Goal: Task Accomplishment & Management: Manage account settings

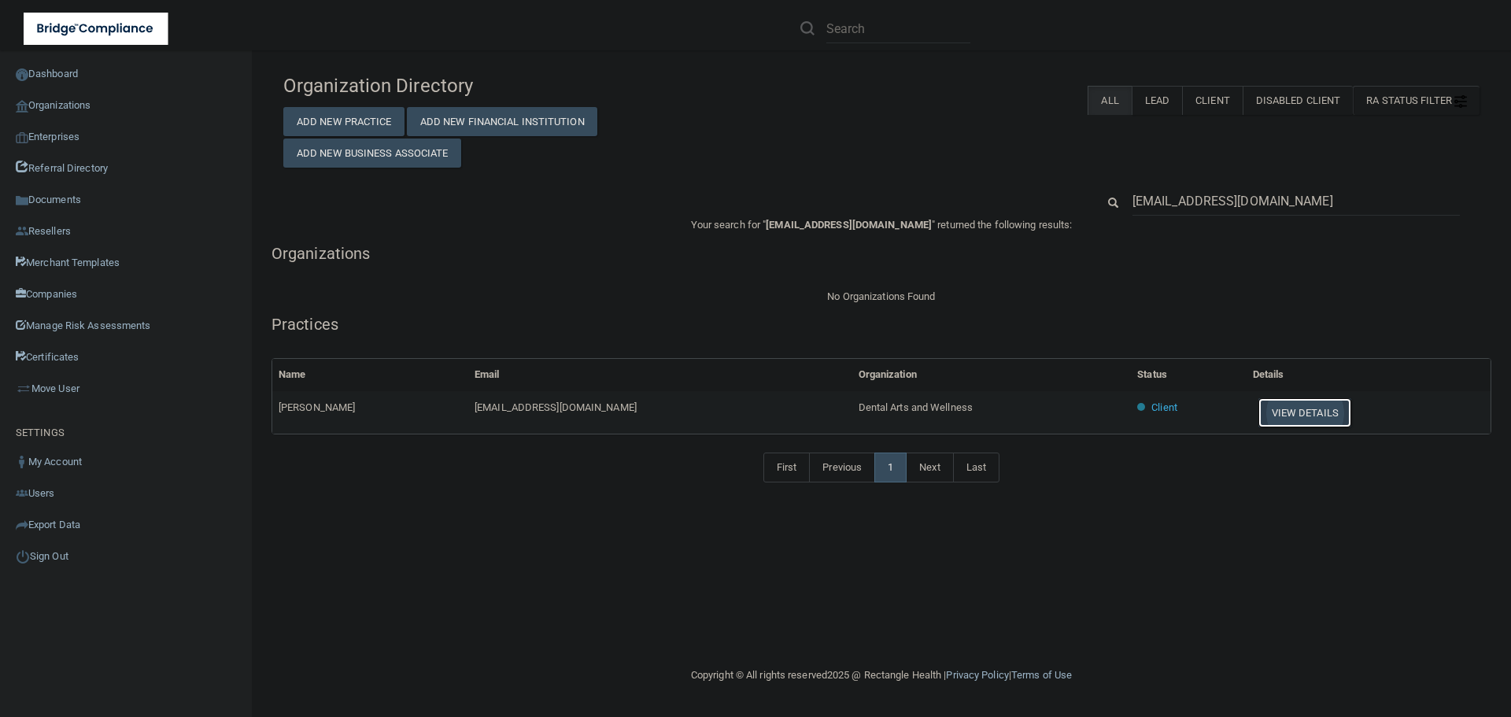
click at [1278, 407] on button "View Details" at bounding box center [1305, 412] width 93 height 29
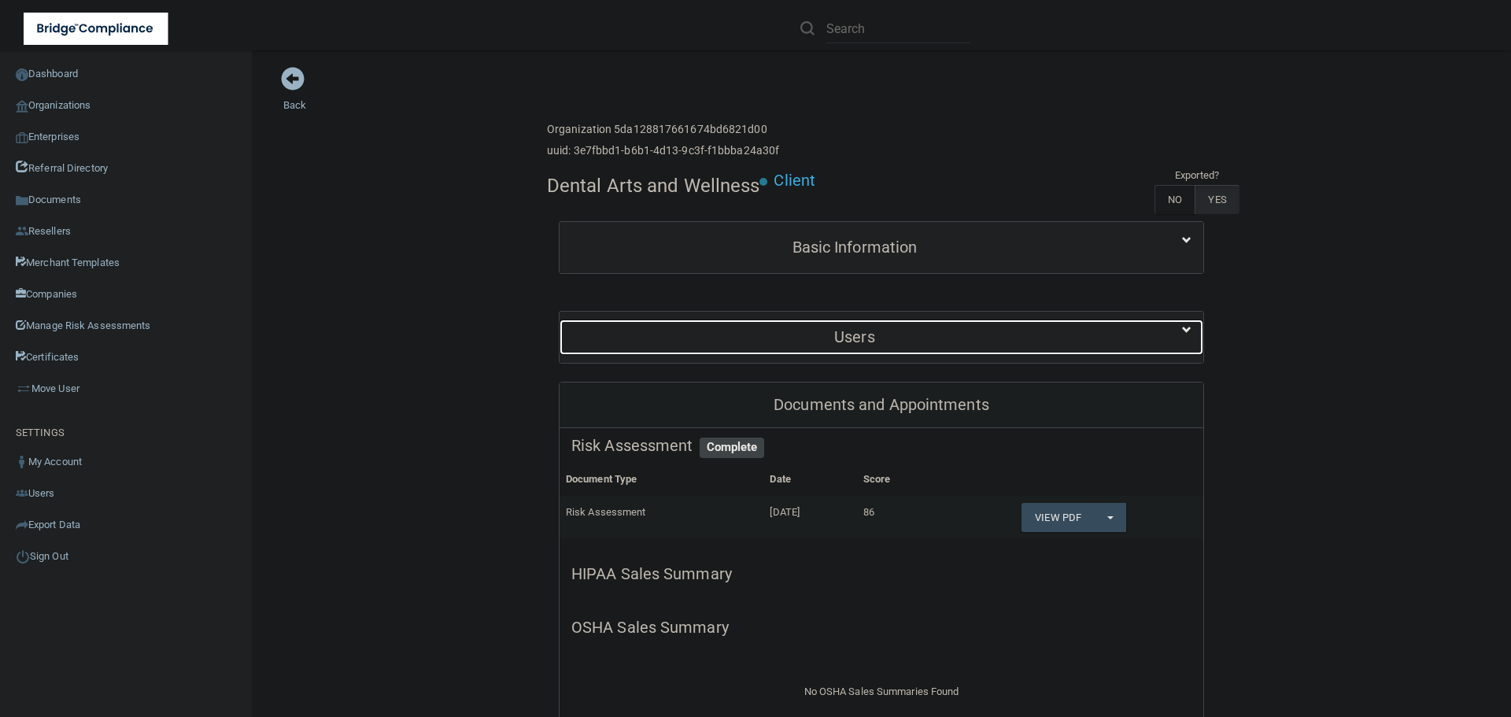
click at [841, 346] on div "Users" at bounding box center [855, 337] width 590 height 35
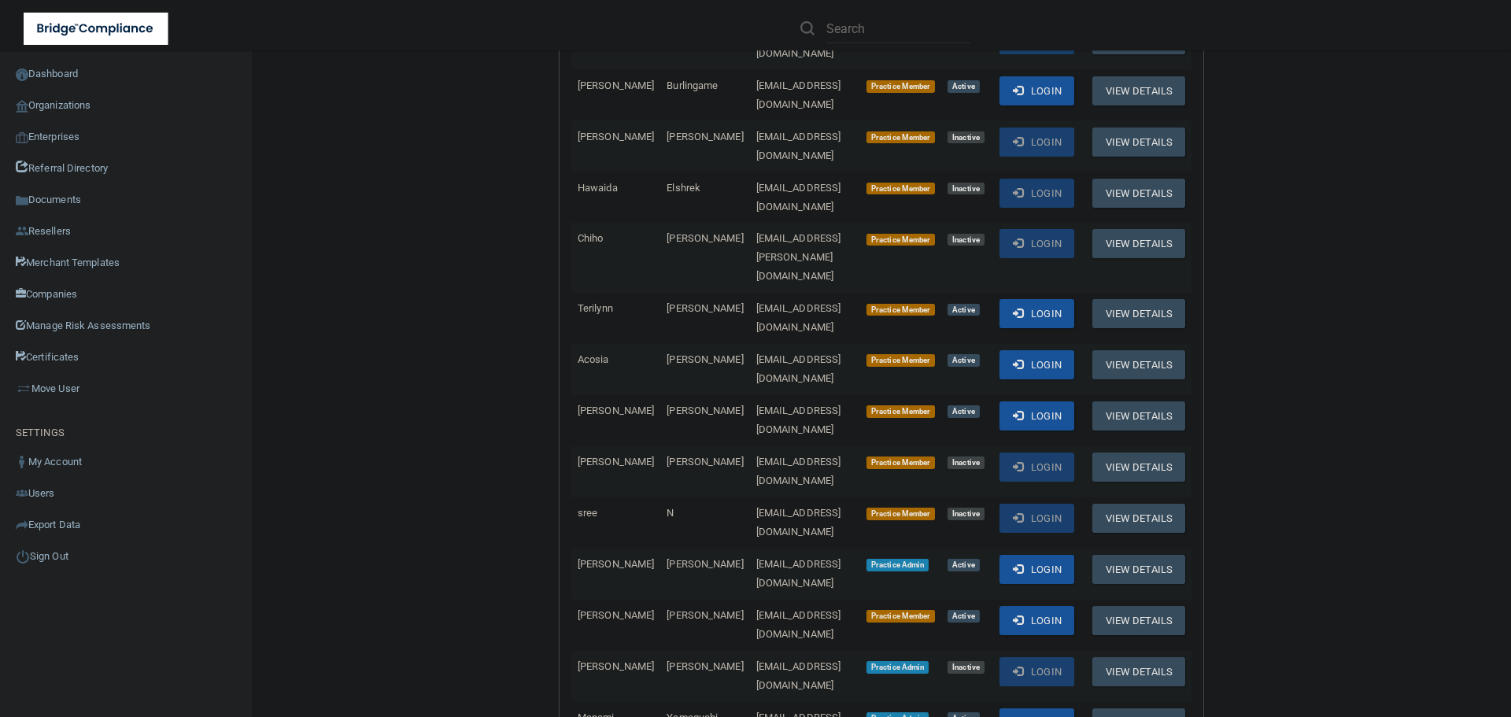
scroll to position [551, 0]
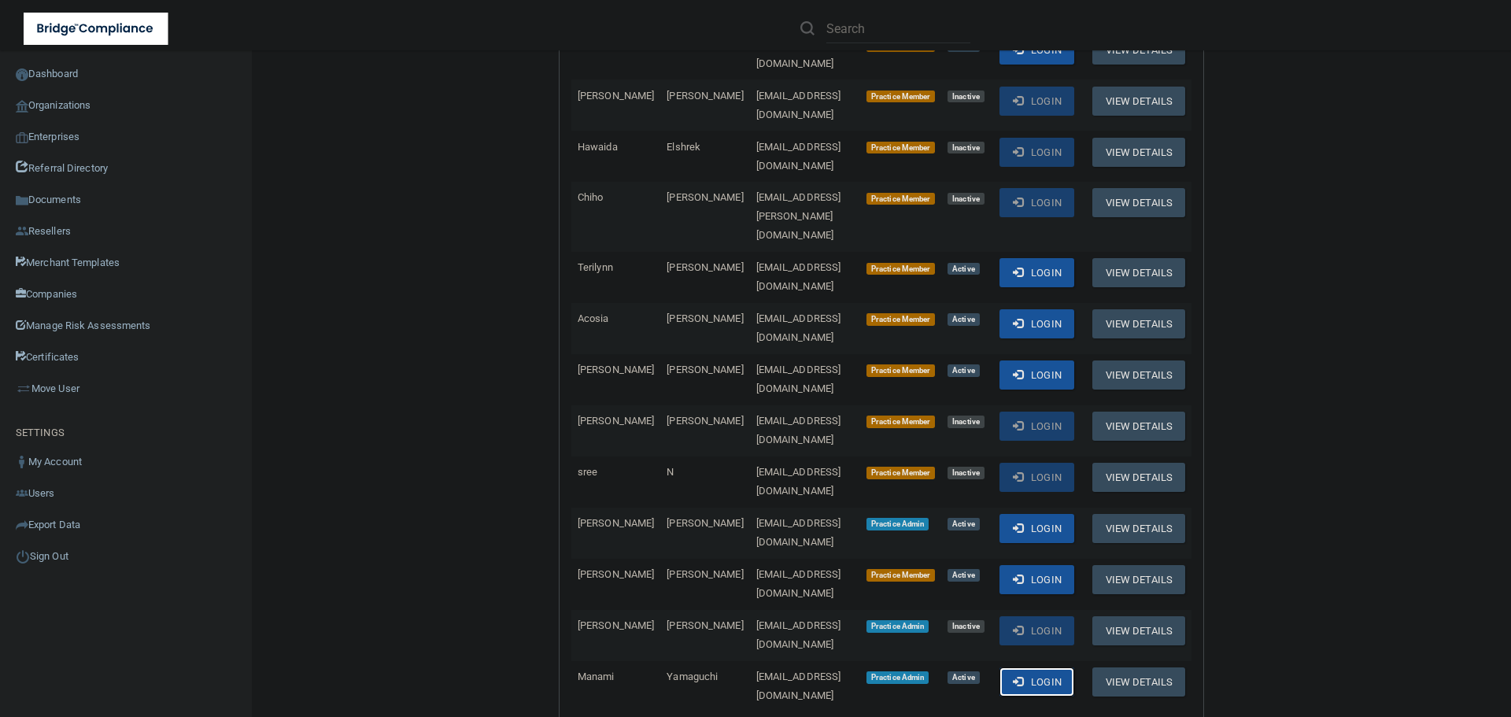
click at [1045, 668] on button "Login" at bounding box center [1037, 682] width 75 height 29
click at [1127, 514] on button "View Details" at bounding box center [1139, 528] width 93 height 29
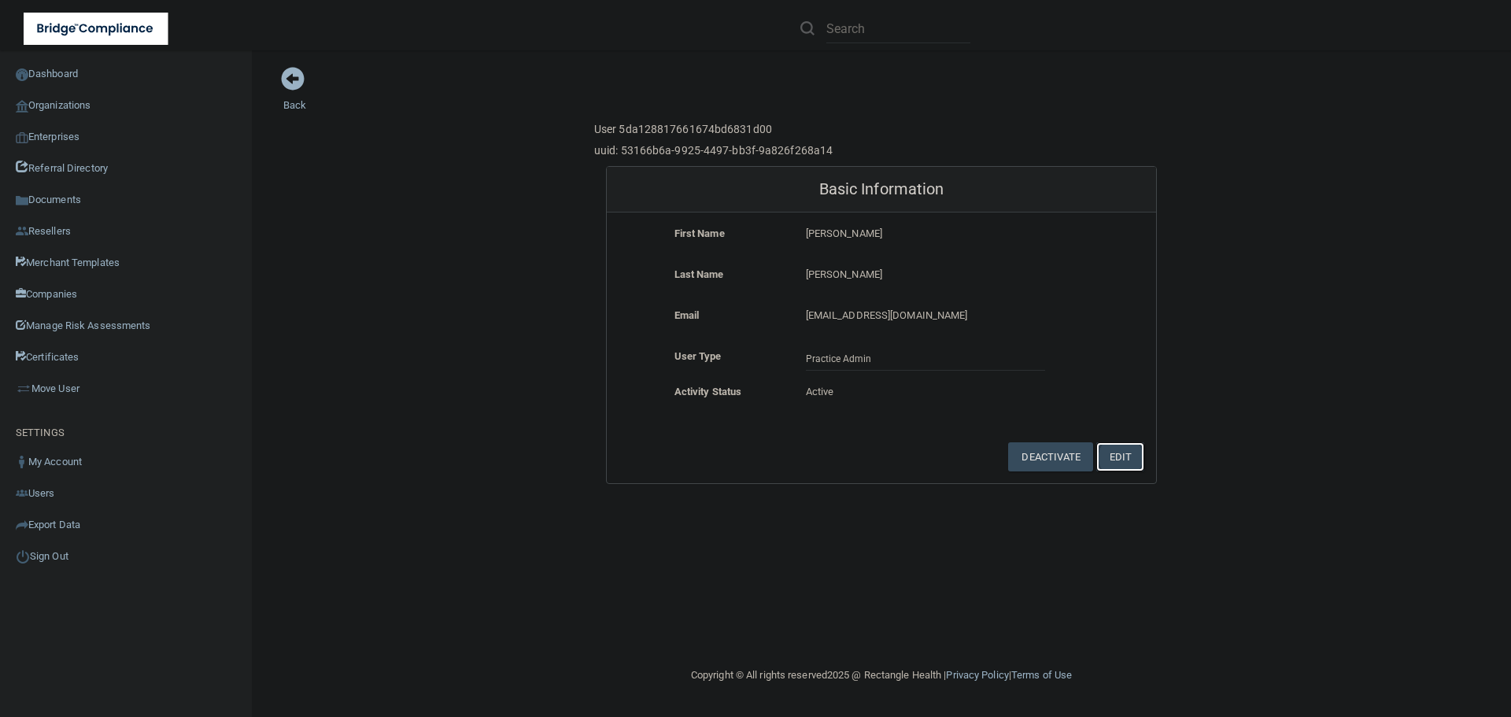
click at [1101, 448] on button "Edit" at bounding box center [1121, 456] width 48 height 29
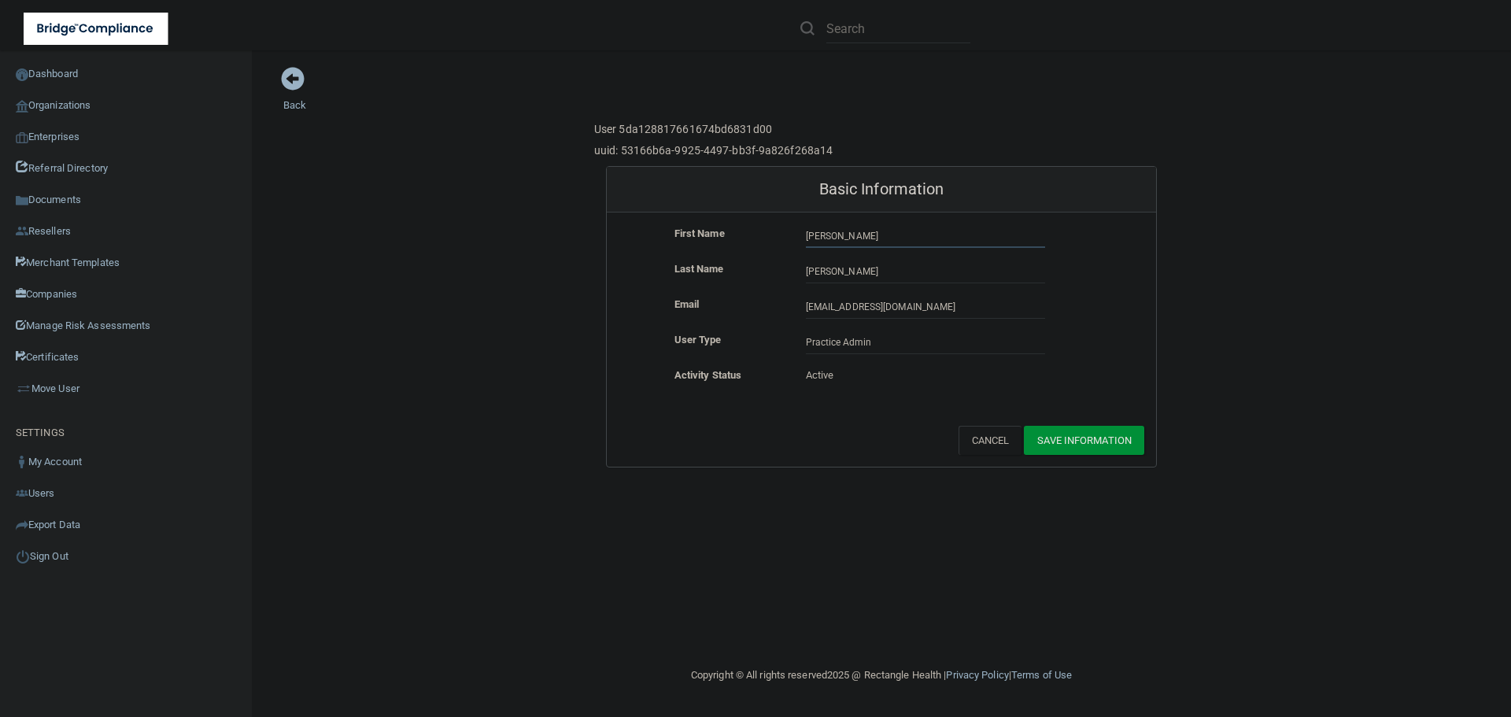
drag, startPoint x: 854, startPoint y: 236, endPoint x: 765, endPoint y: 234, distance: 89.0
click at [765, 234] on div "First Name Niki Niki" at bounding box center [881, 236] width 549 height 24
type input "[PERSON_NAME]"
drag, startPoint x: 862, startPoint y: 262, endPoint x: 764, endPoint y: 258, distance: 98.5
click at [764, 258] on form "First Name Kim Kim Last Name Schuh Schuh Email info@dentalartsandwellness.com i…" at bounding box center [881, 340] width 549 height 254
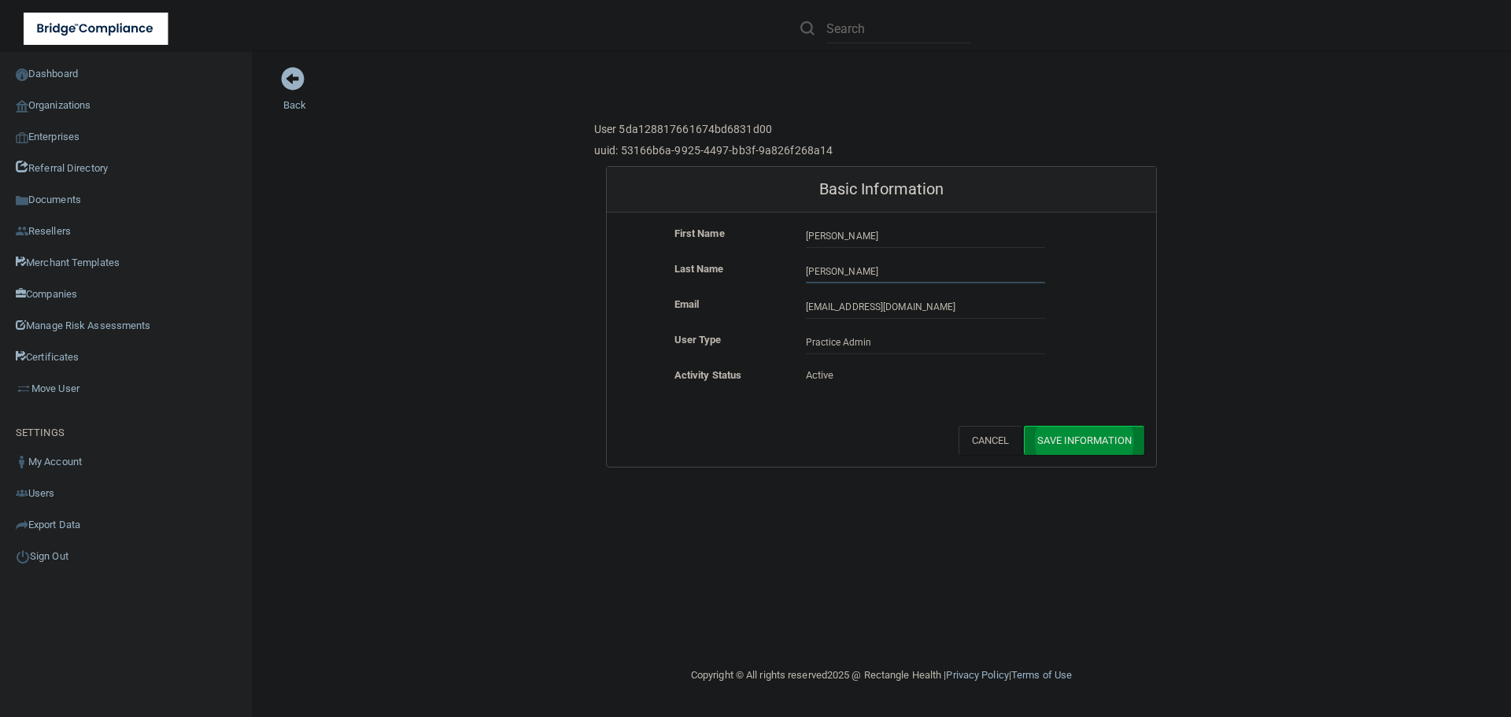
type input "[PERSON_NAME]"
click at [1048, 435] on button "Save Information" at bounding box center [1084, 440] width 120 height 29
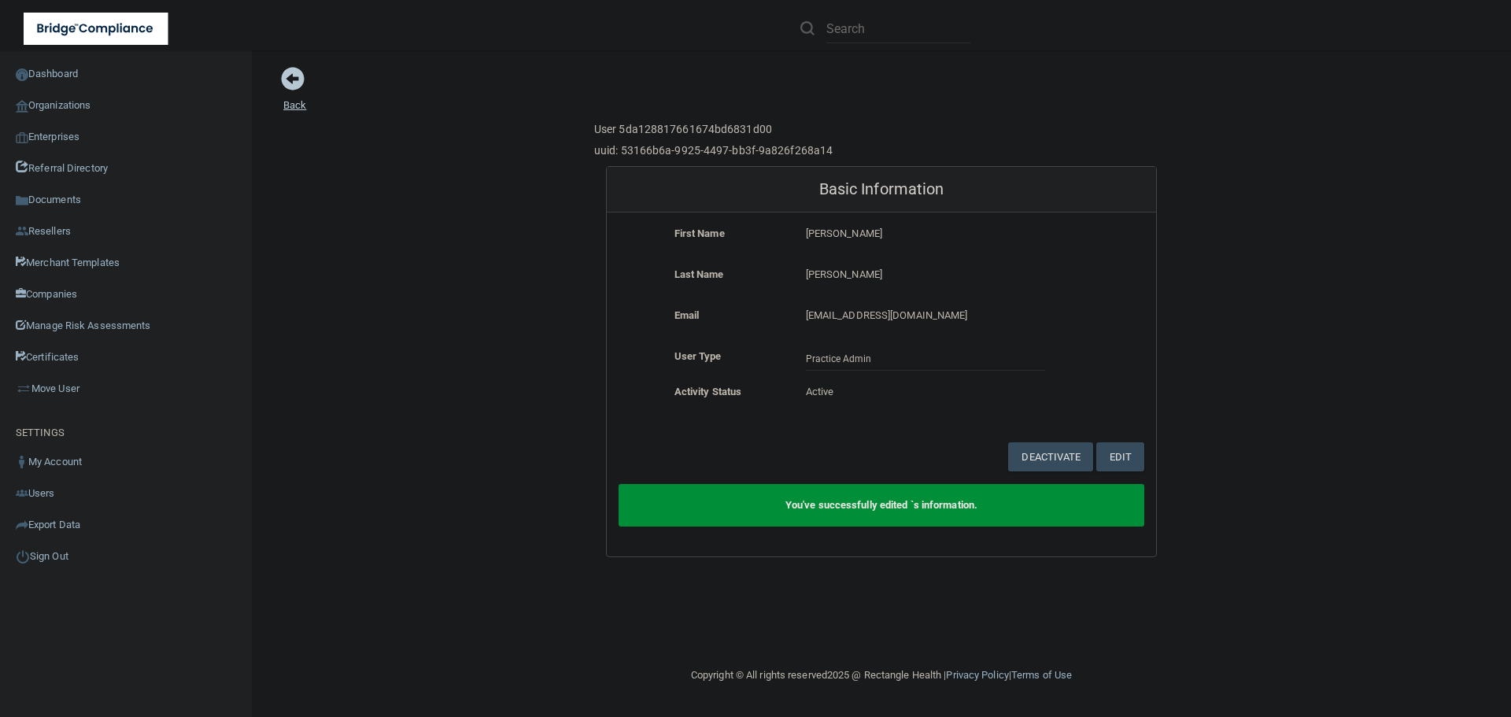
click at [300, 101] on link "Back" at bounding box center [294, 95] width 23 height 31
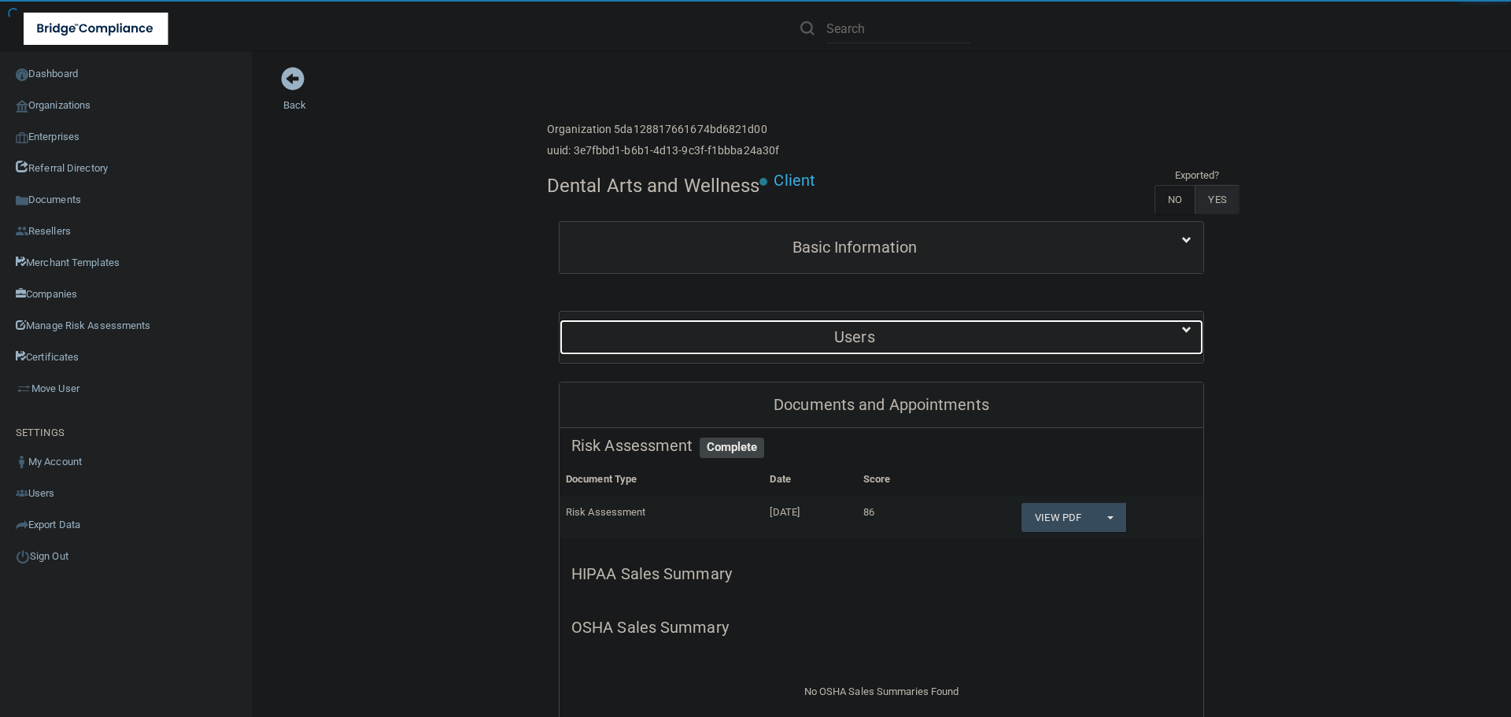
click at [863, 336] on h5 "Users" at bounding box center [855, 336] width 567 height 17
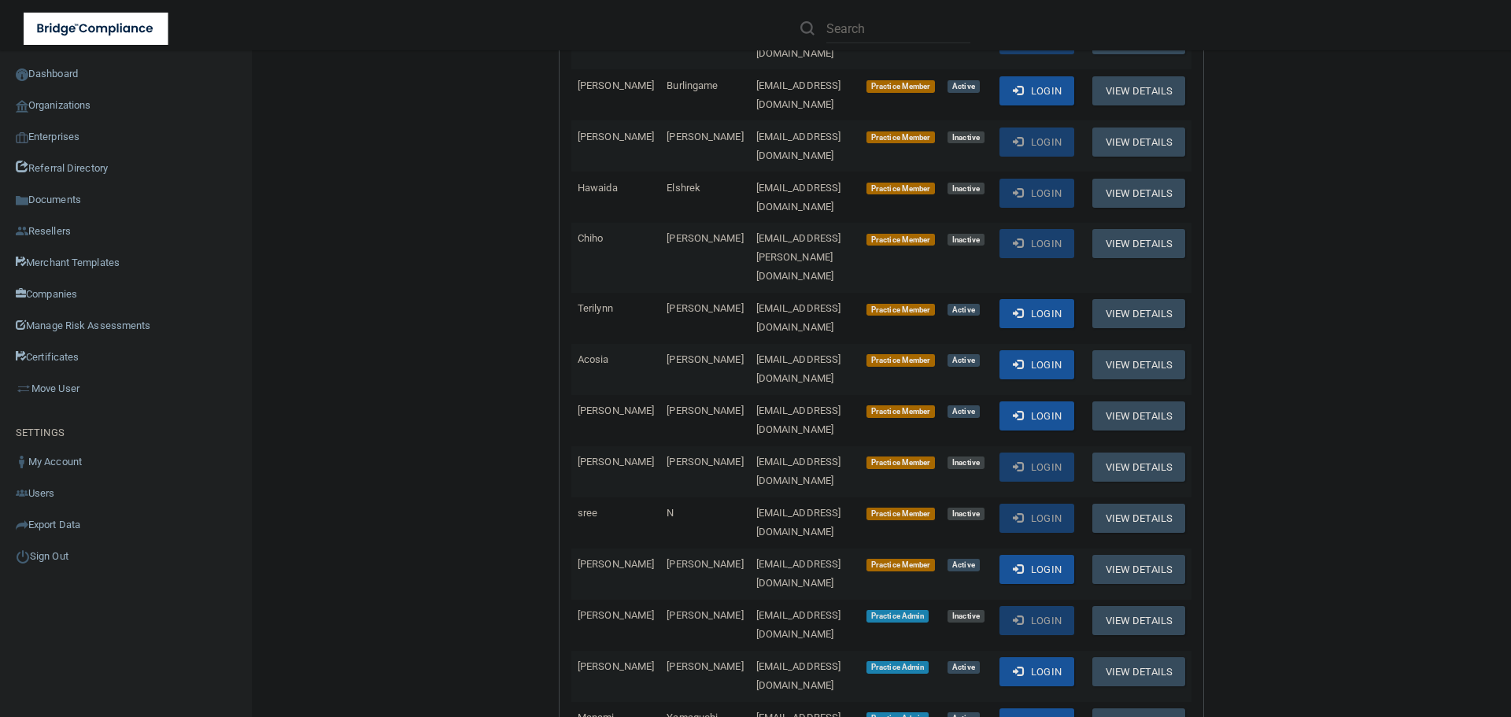
scroll to position [630, 0]
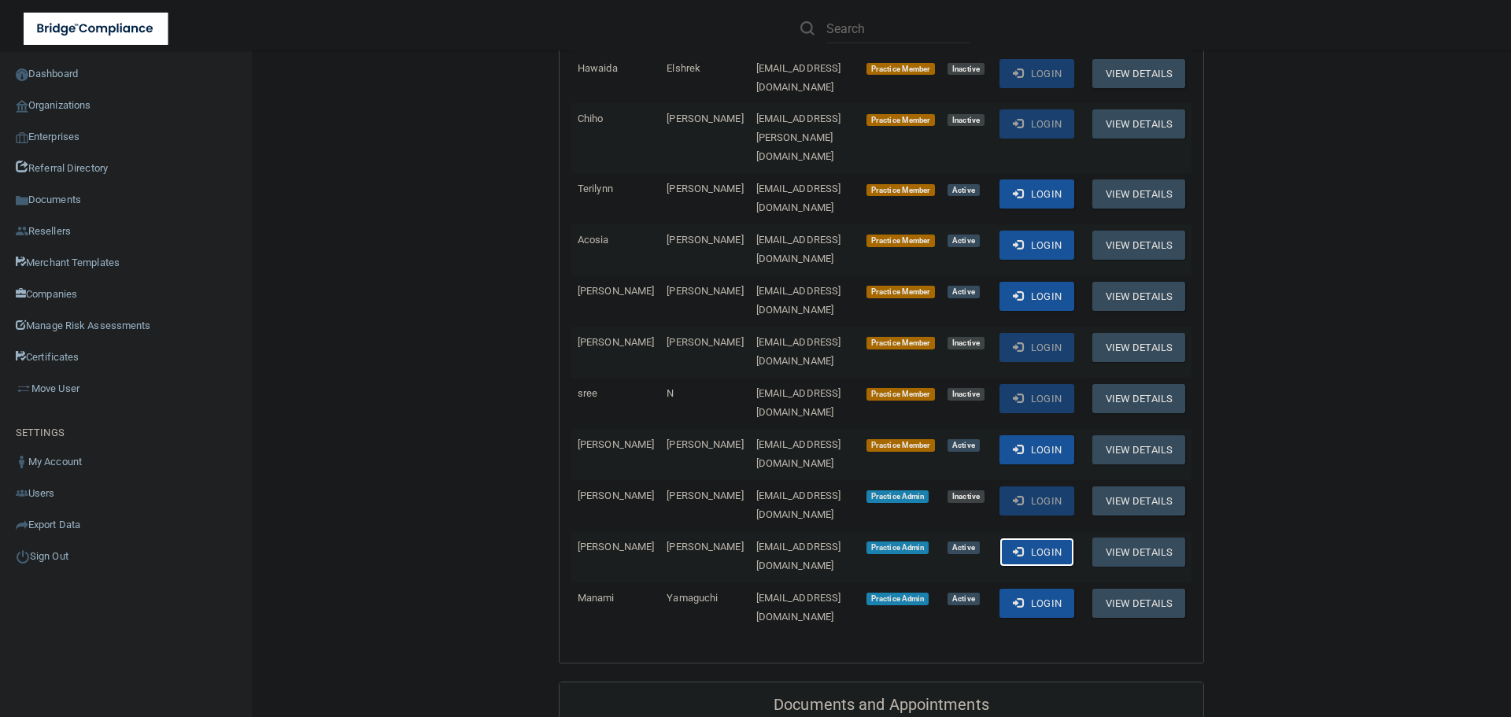
click at [1030, 538] on button "Login" at bounding box center [1037, 552] width 75 height 29
click at [66, 110] on link "Organizations" at bounding box center [126, 105] width 253 height 31
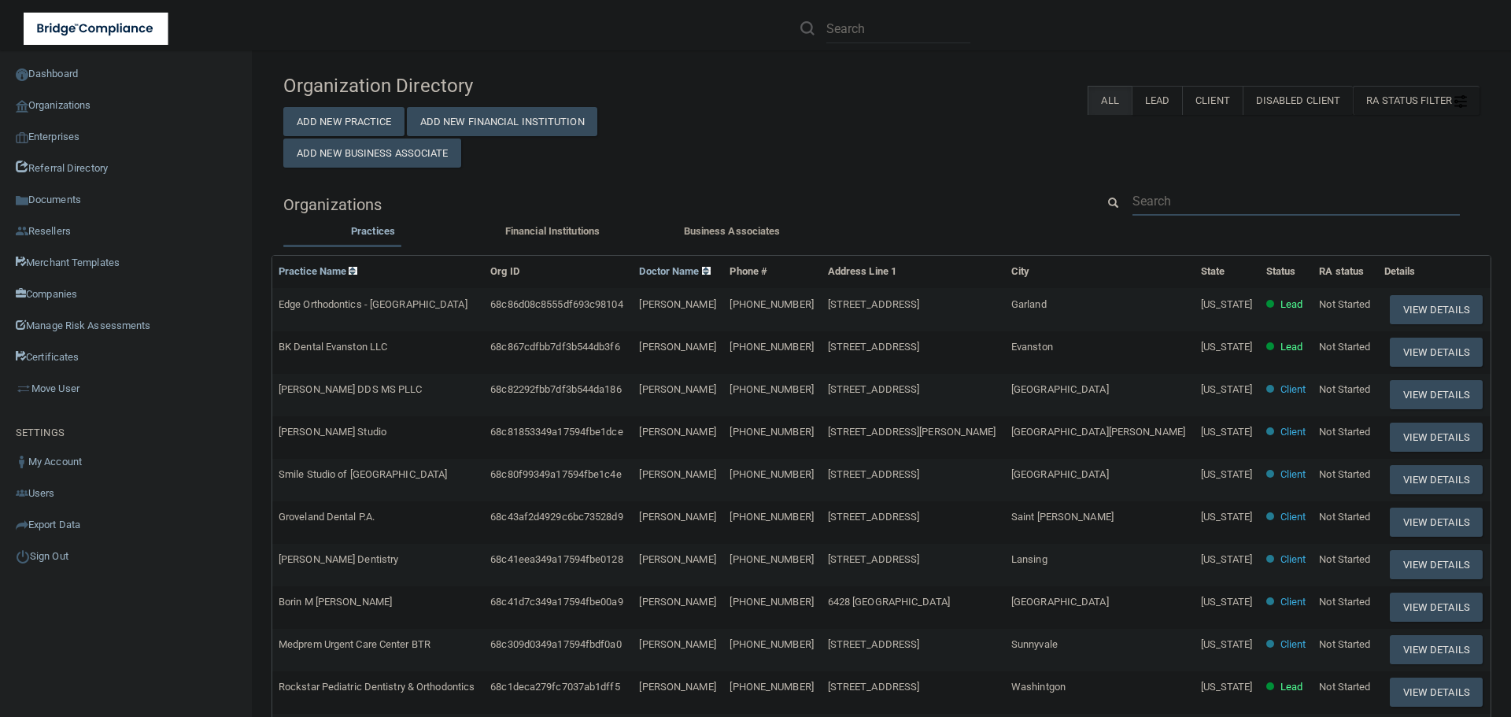
click at [1179, 191] on input "text" at bounding box center [1296, 201] width 327 height 29
paste input "Apex Dental"
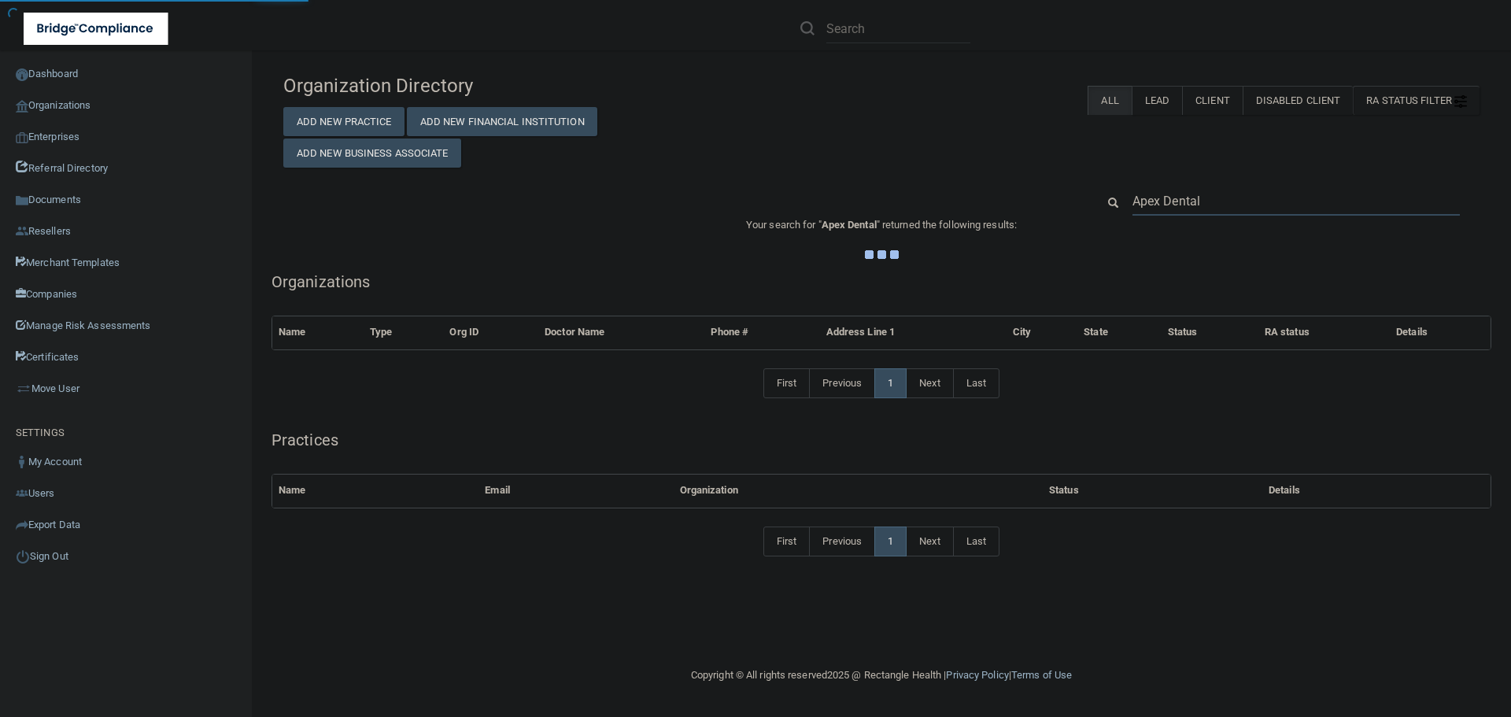
type input "Apex Dental"
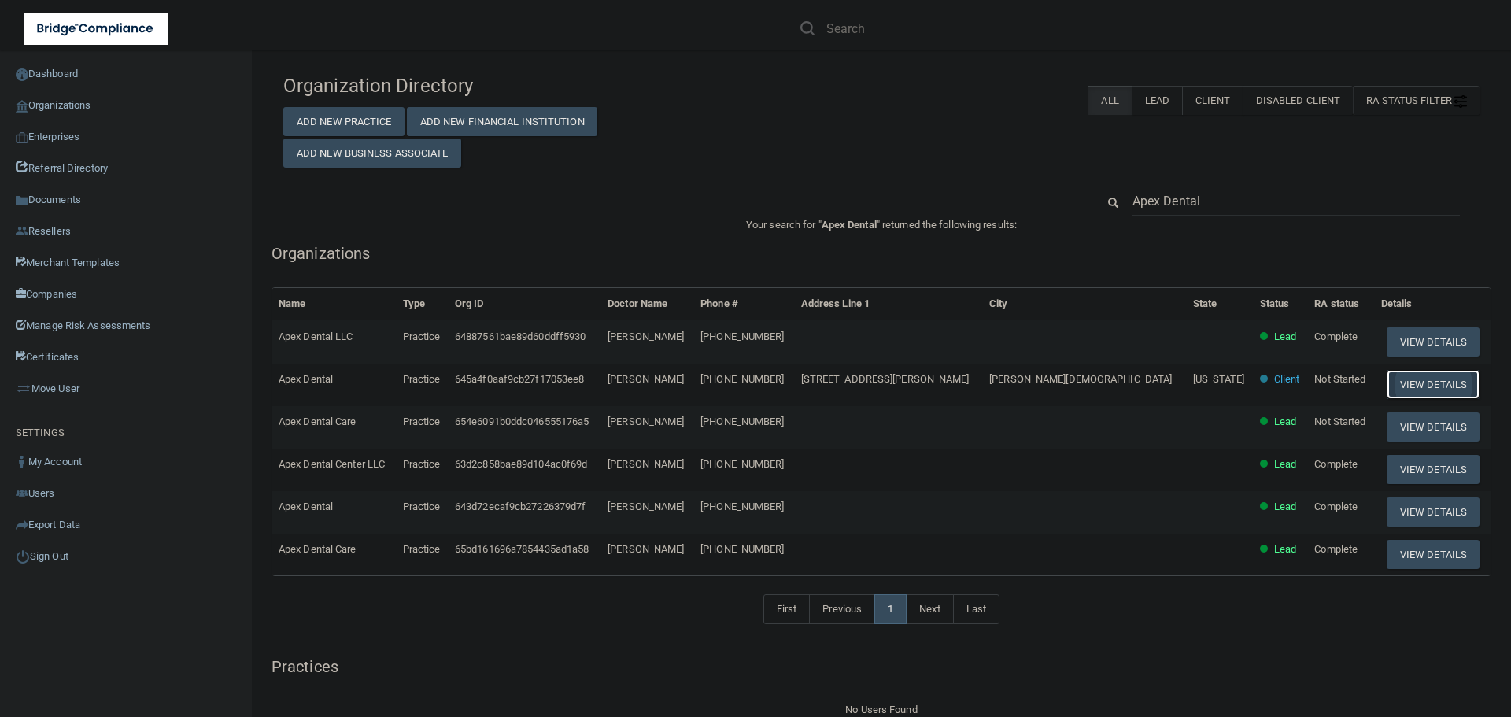
click at [1387, 379] on button "View Details" at bounding box center [1433, 384] width 93 height 29
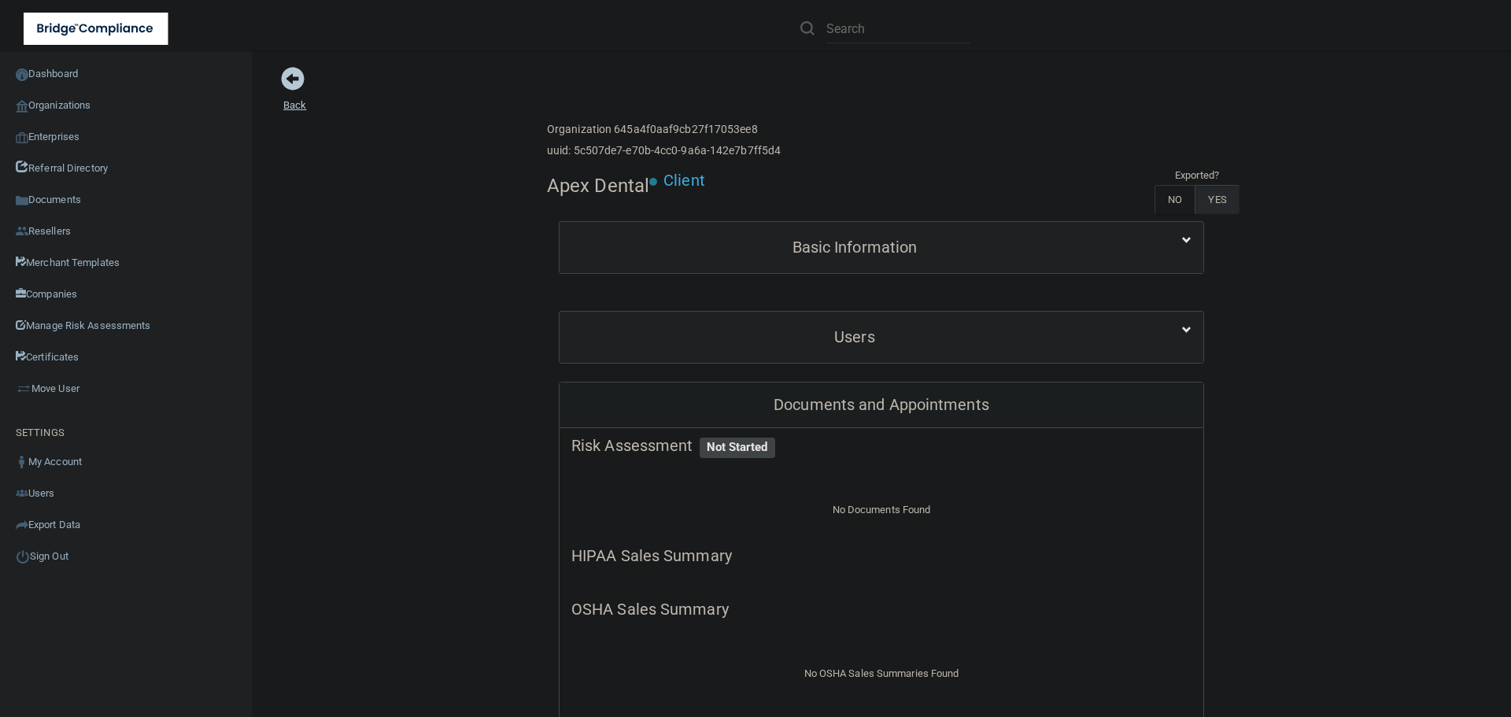
click at [292, 90] on span at bounding box center [293, 79] width 24 height 24
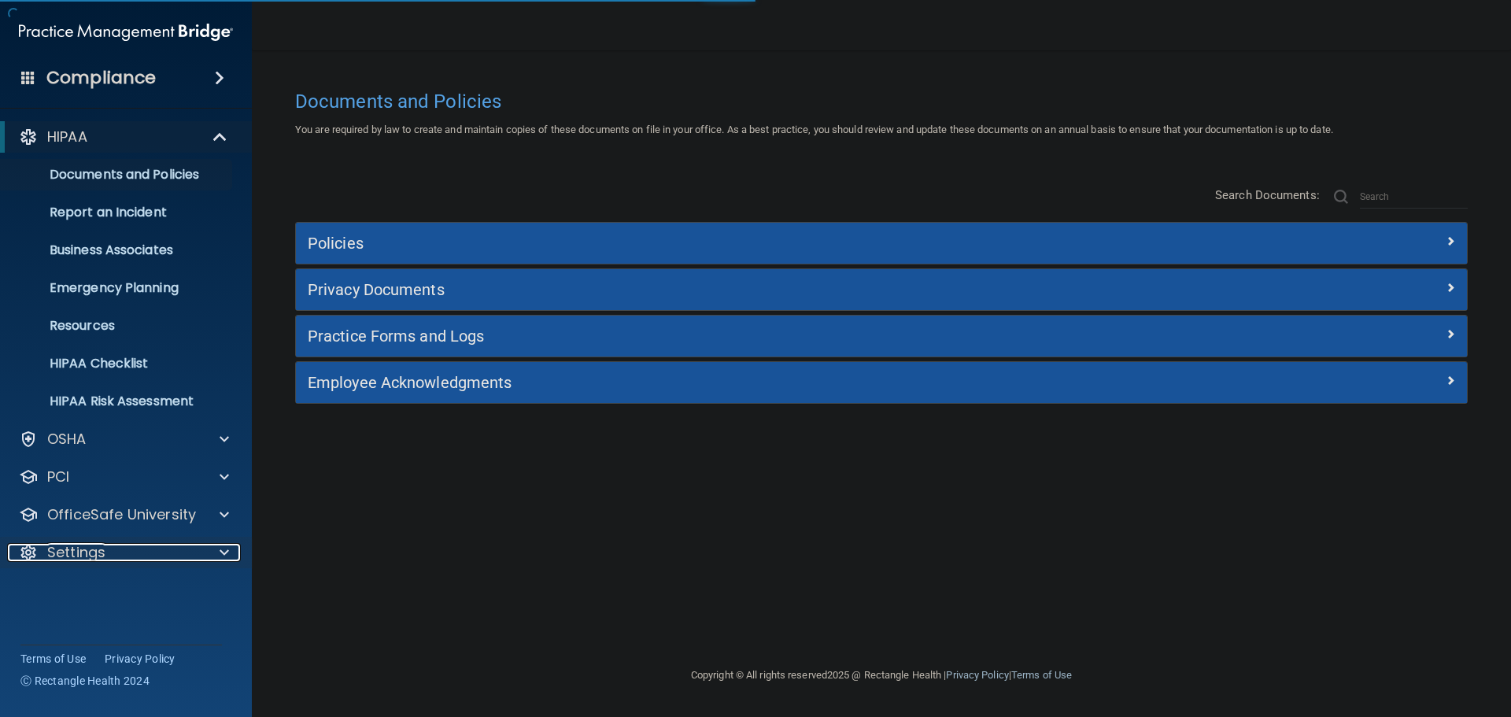
click at [222, 550] on span at bounding box center [224, 552] width 9 height 19
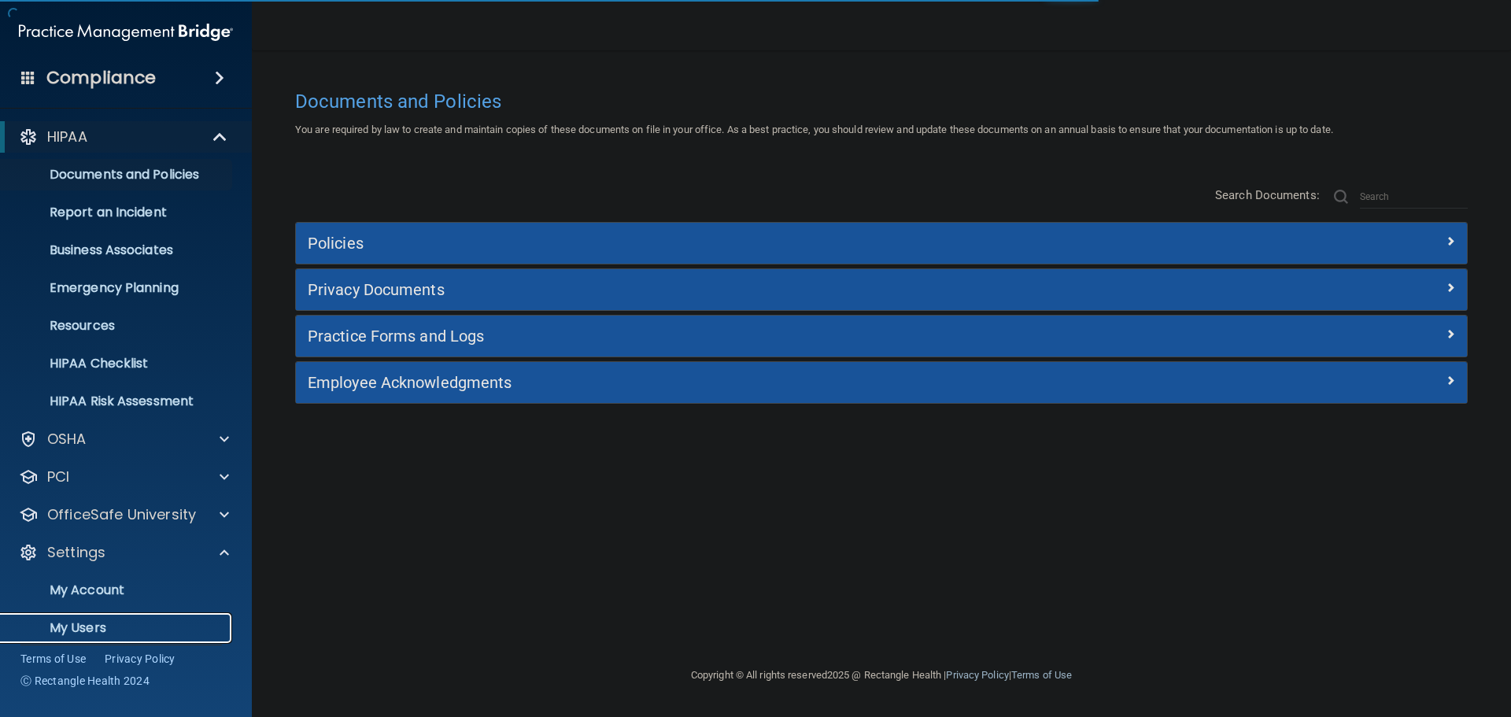
click at [129, 620] on p "My Users" at bounding box center [117, 628] width 215 height 16
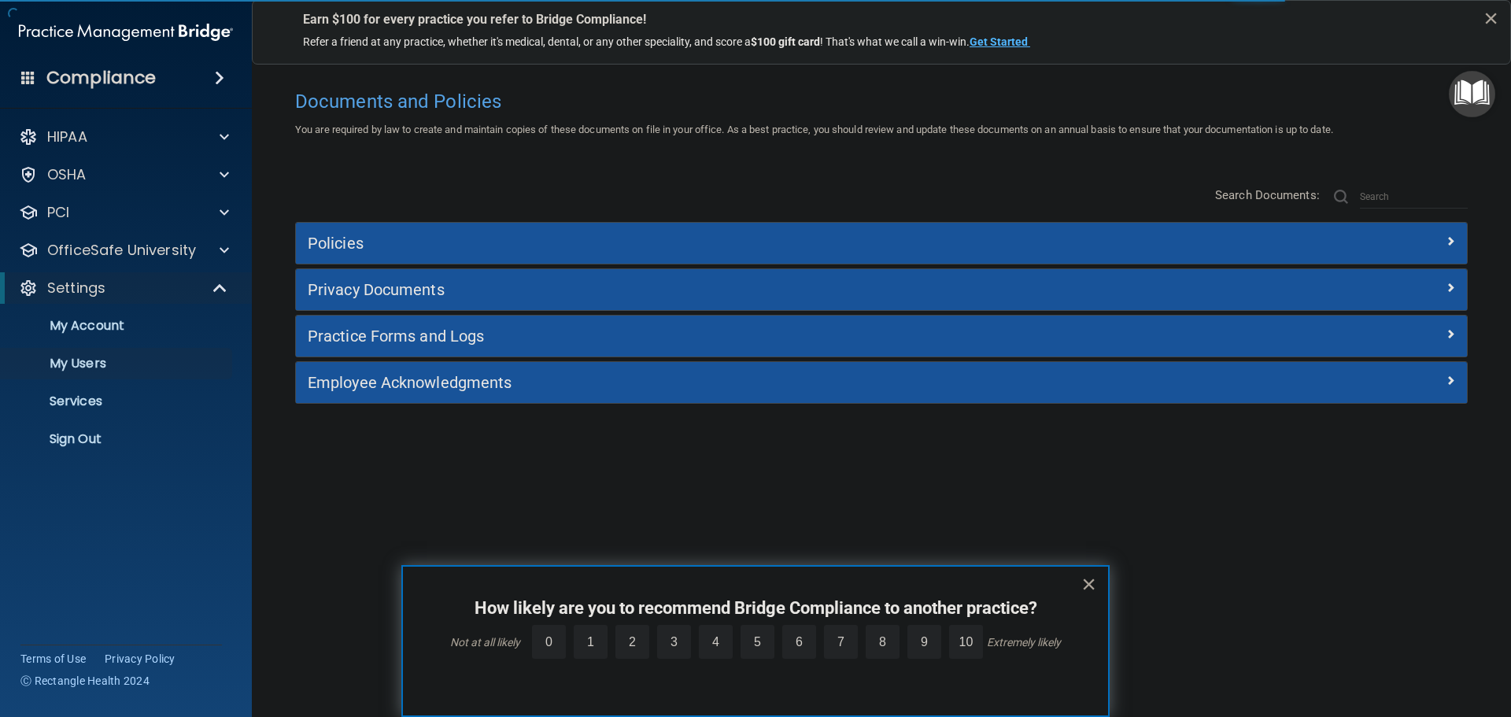
select select "20"
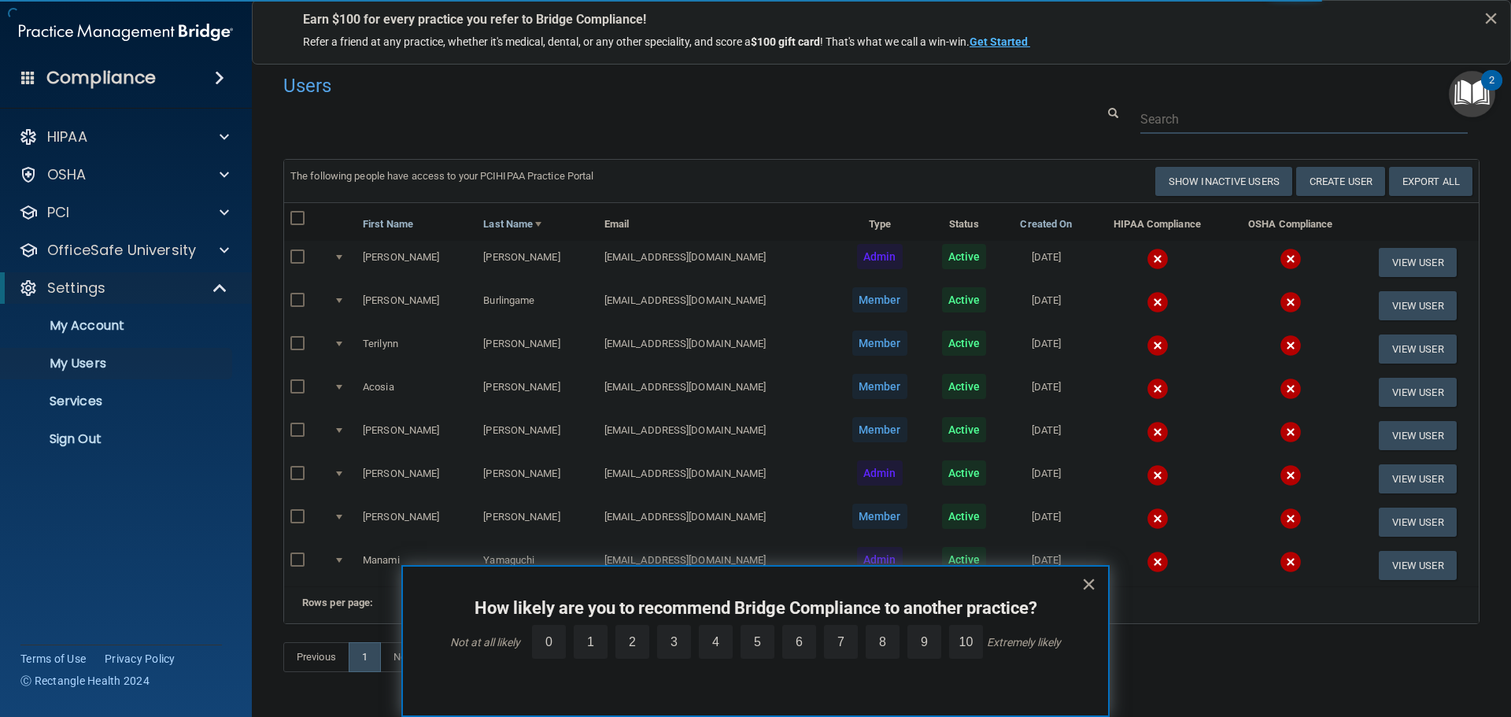
click at [1171, 123] on input "text" at bounding box center [1304, 119] width 327 height 29
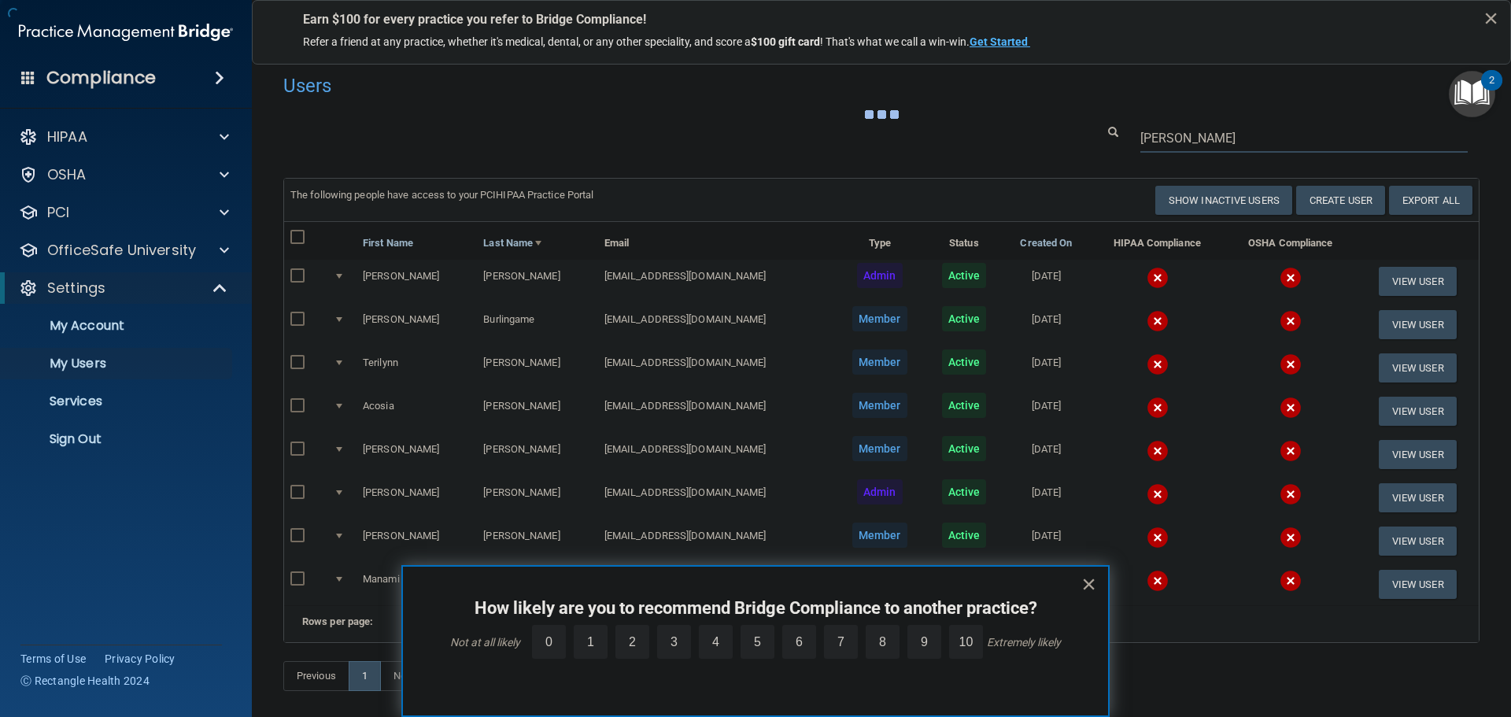
type input "niki"
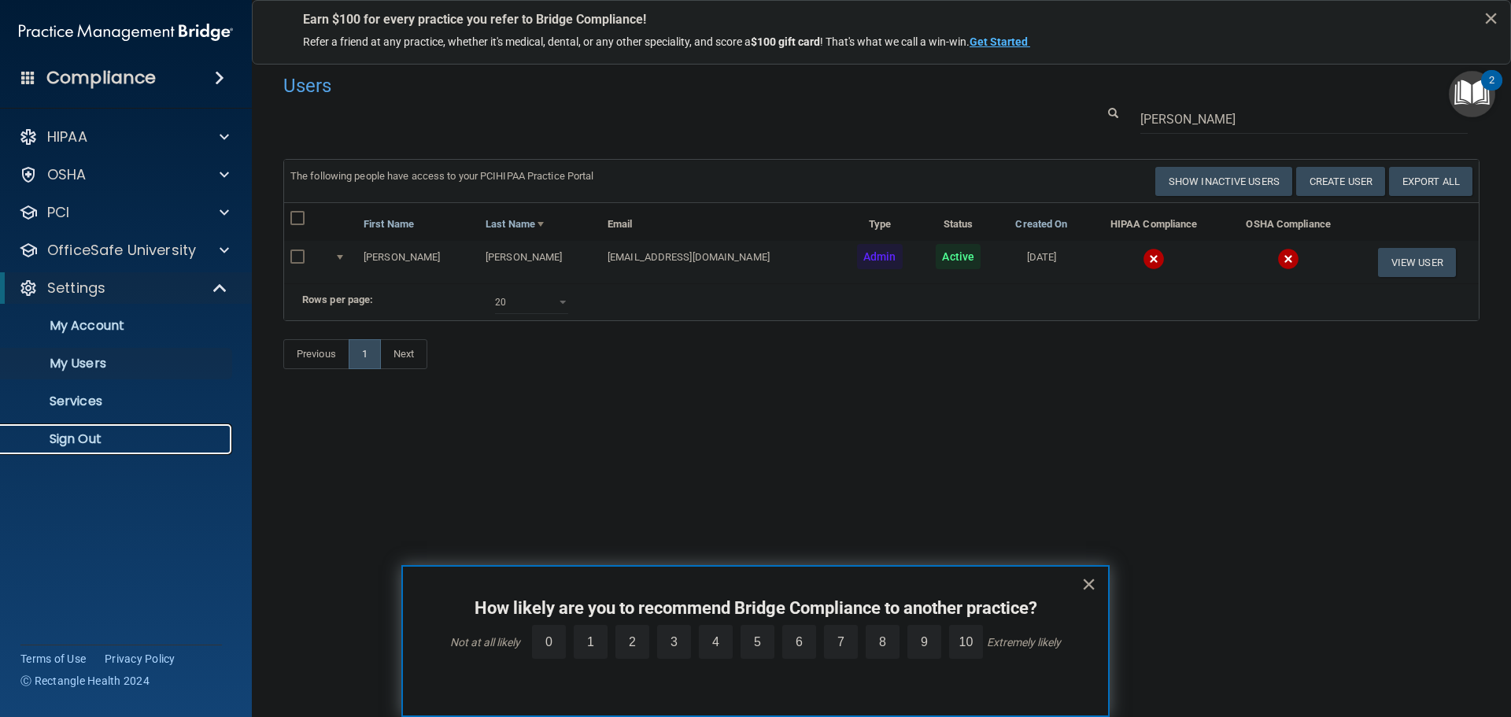
click at [104, 439] on p "Sign Out" at bounding box center [117, 439] width 215 height 16
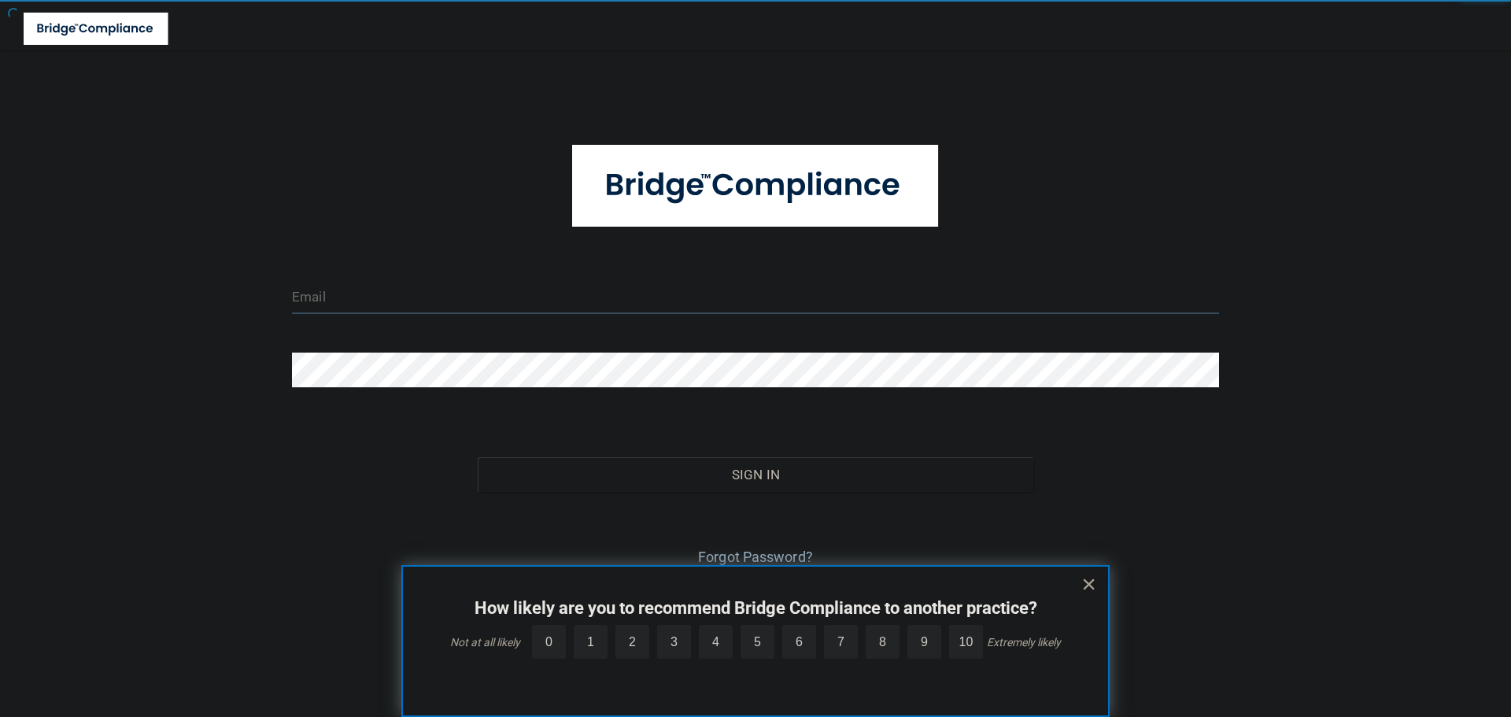
type input "[EMAIL_ADDRESS][DOMAIN_NAME]"
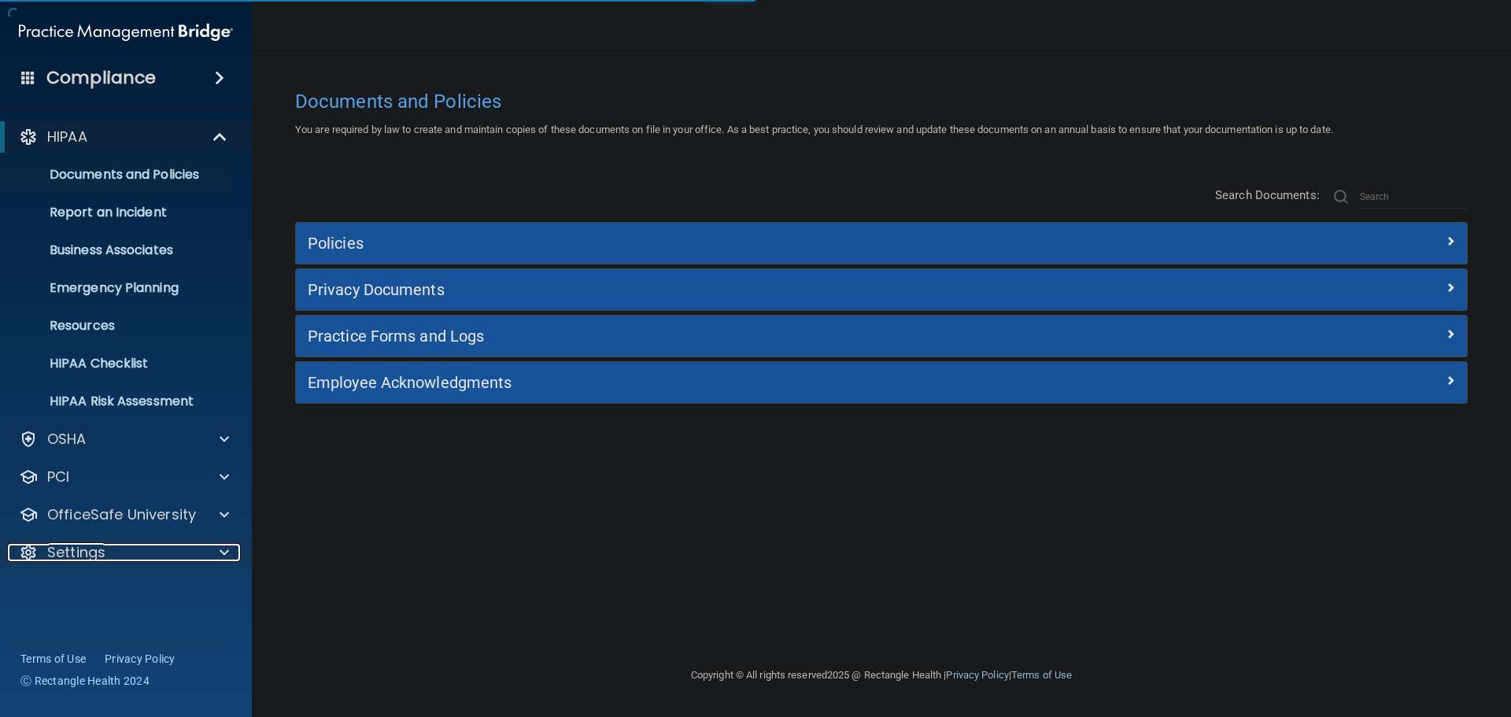
click at [216, 549] on div at bounding box center [221, 552] width 39 height 19
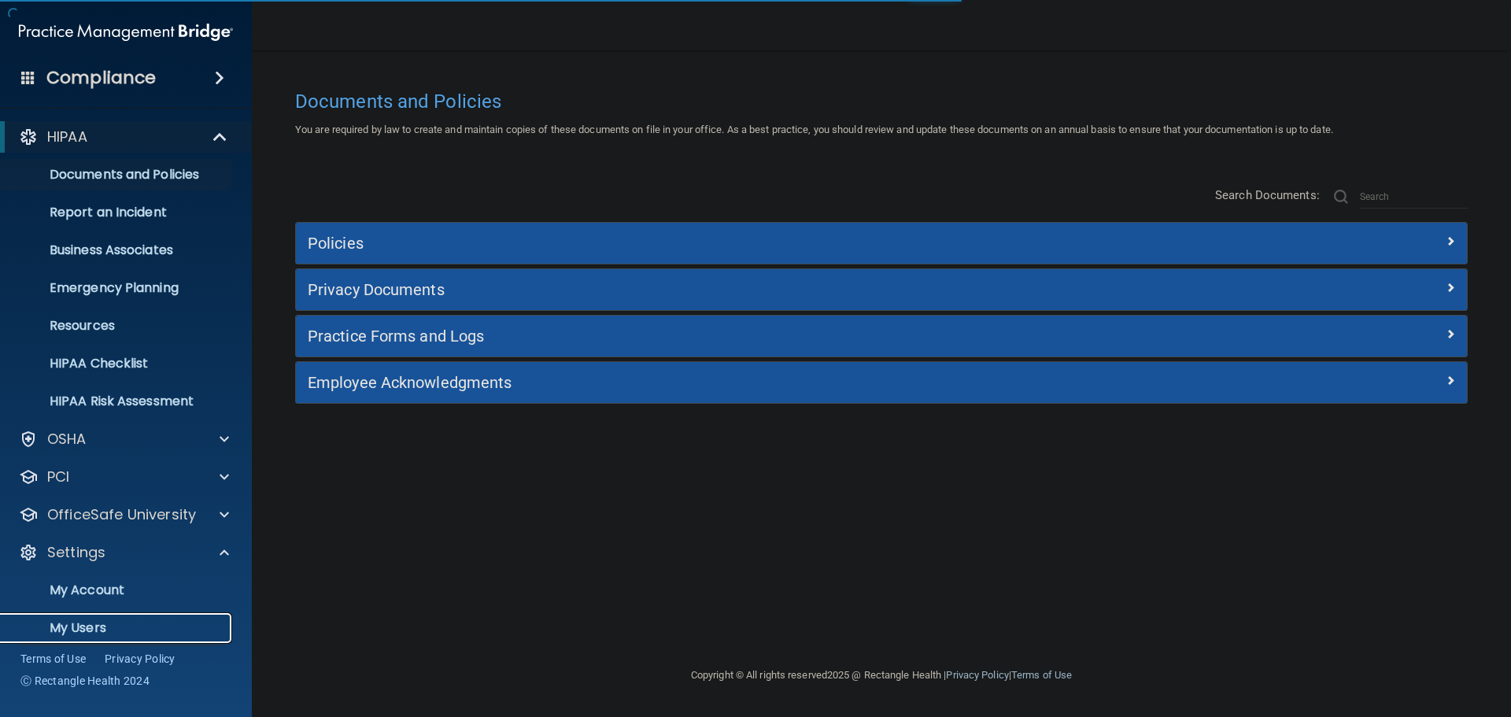
click at [76, 618] on link "My Users" at bounding box center [108, 627] width 248 height 31
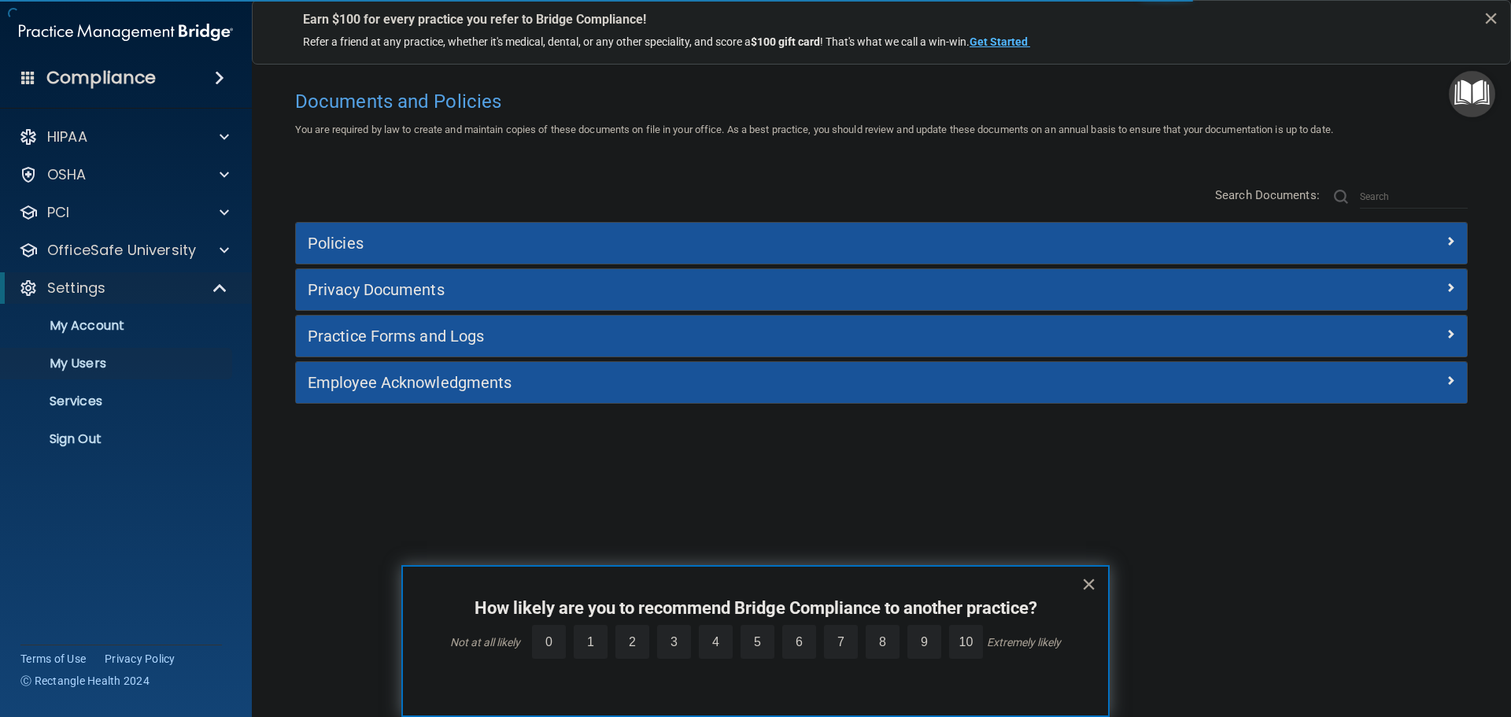
select select "20"
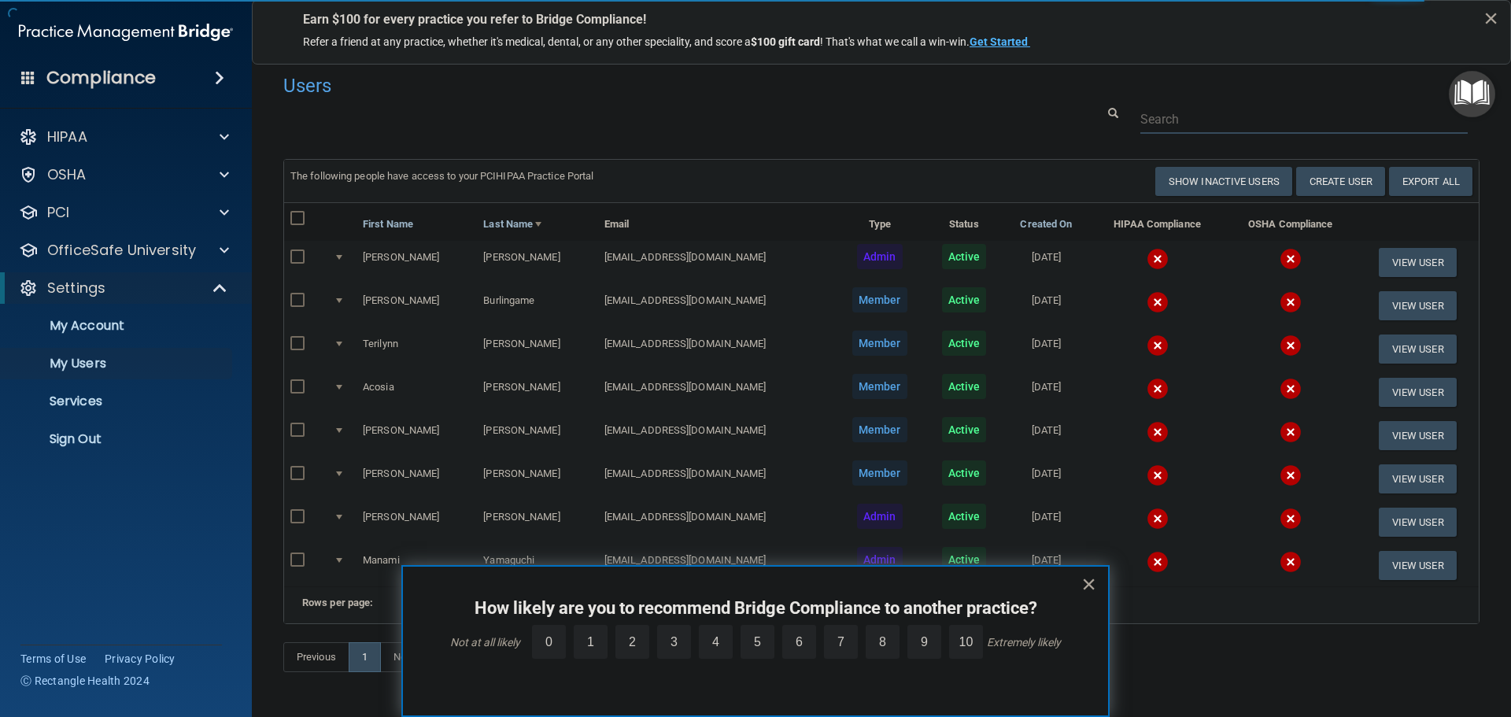
click at [1184, 122] on input "text" at bounding box center [1304, 119] width 327 height 29
paste input "[EMAIL_ADDRESS][DOMAIN_NAME] [PHONE_NUMBER] (merchant can then follow the promp…"
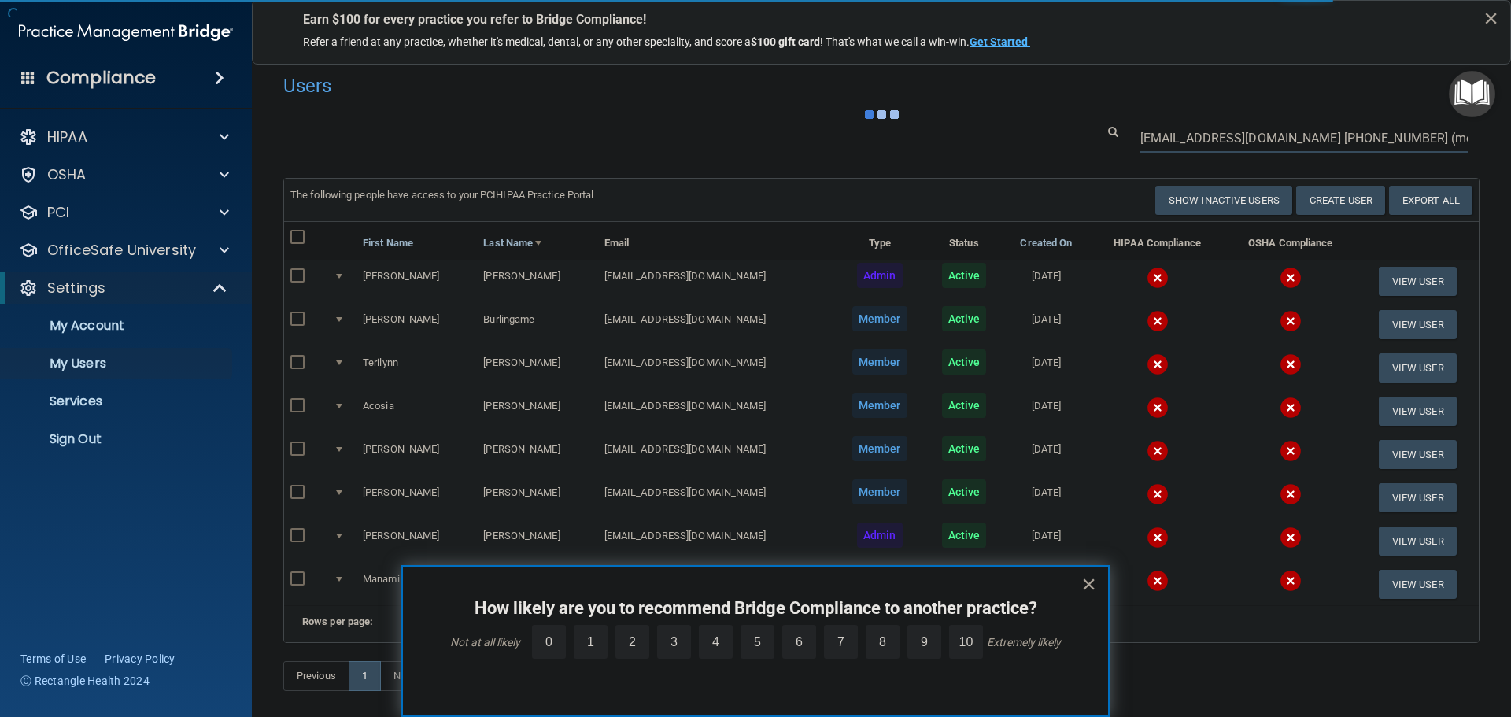
scroll to position [0, 283]
click at [1182, 123] on div "Users Success! New user created. × Error! The user couldn't be created. × Succe…" at bounding box center [881, 390] width 1197 height 649
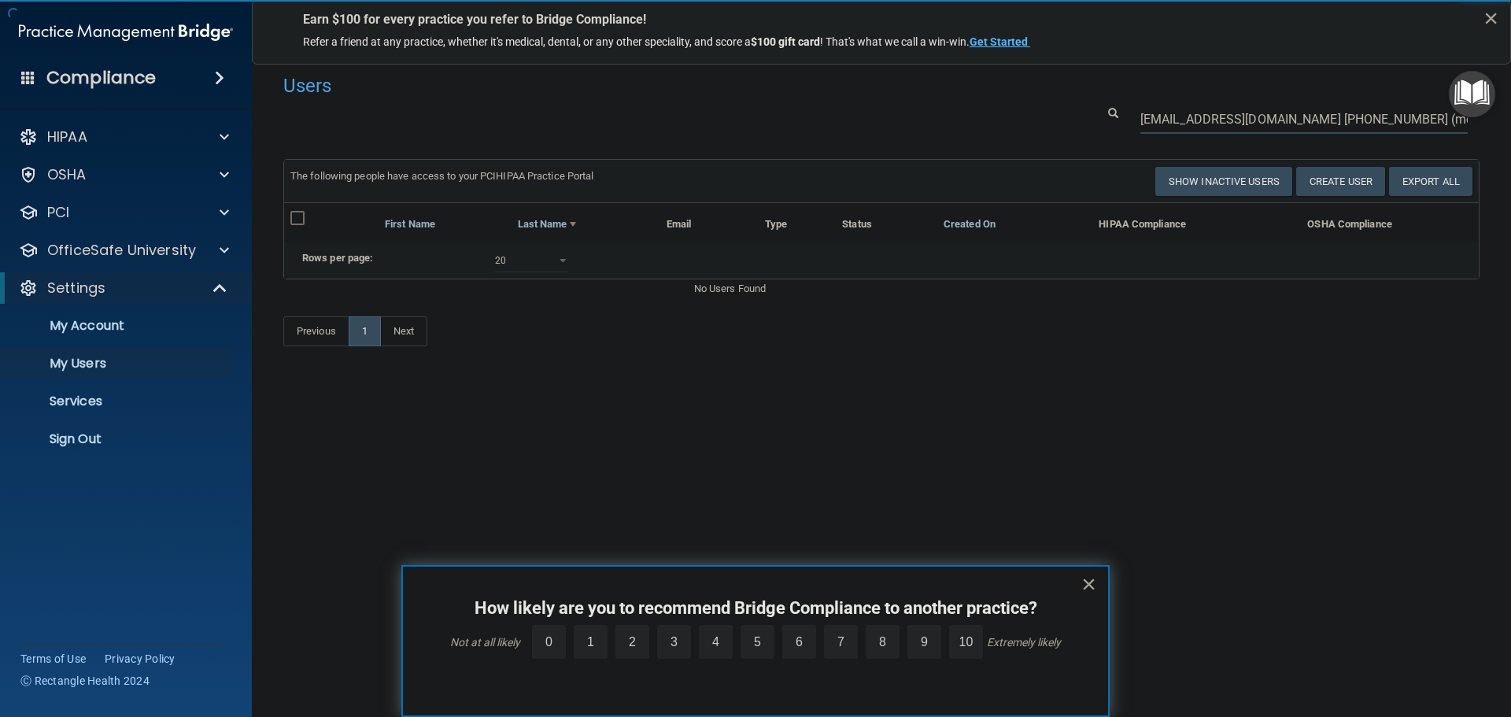
click at [1182, 123] on input "[EMAIL_ADDRESS][DOMAIN_NAME] [PHONE_NUMBER] (merchant can then follow the promp…" at bounding box center [1304, 119] width 327 height 29
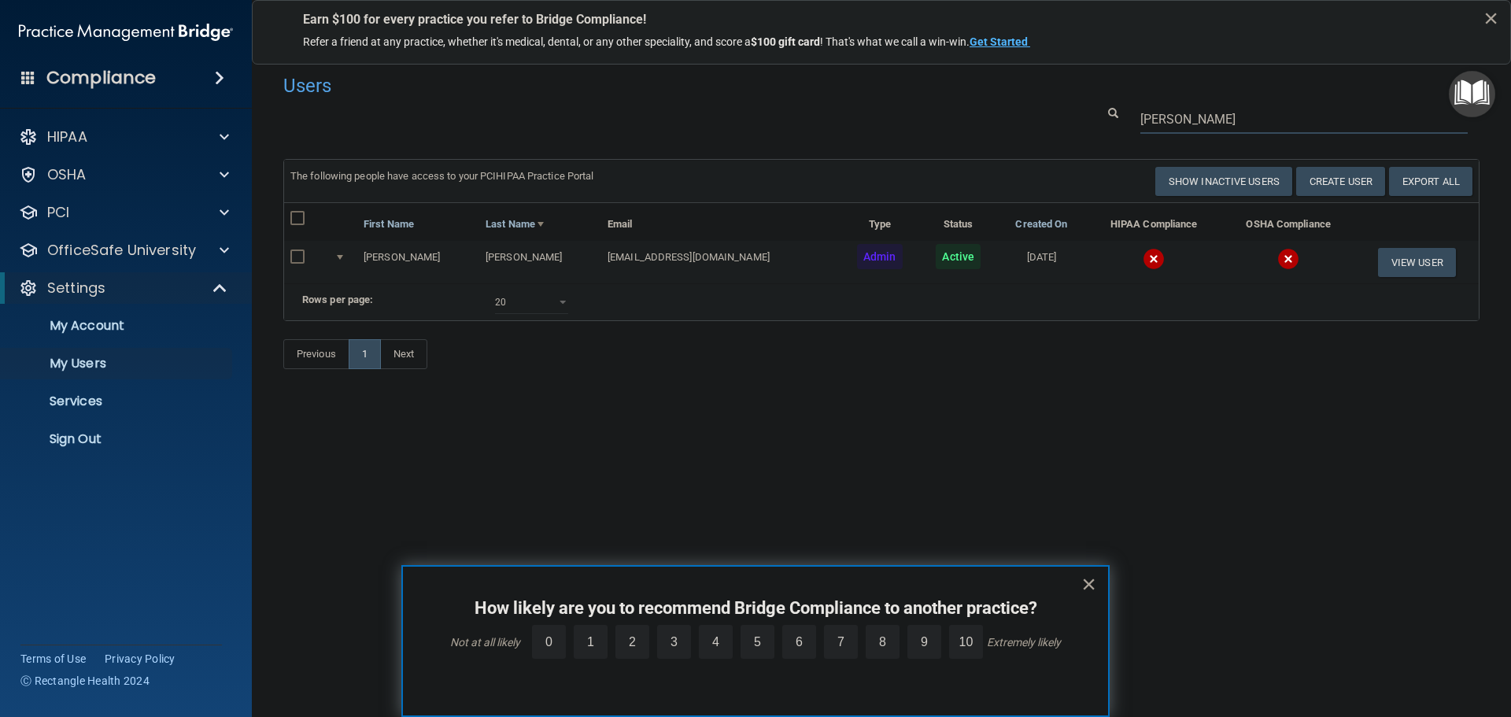
type input "[PERSON_NAME]"
click at [305, 257] on input "checkbox" at bounding box center [299, 257] width 18 height 13
checkbox input "true"
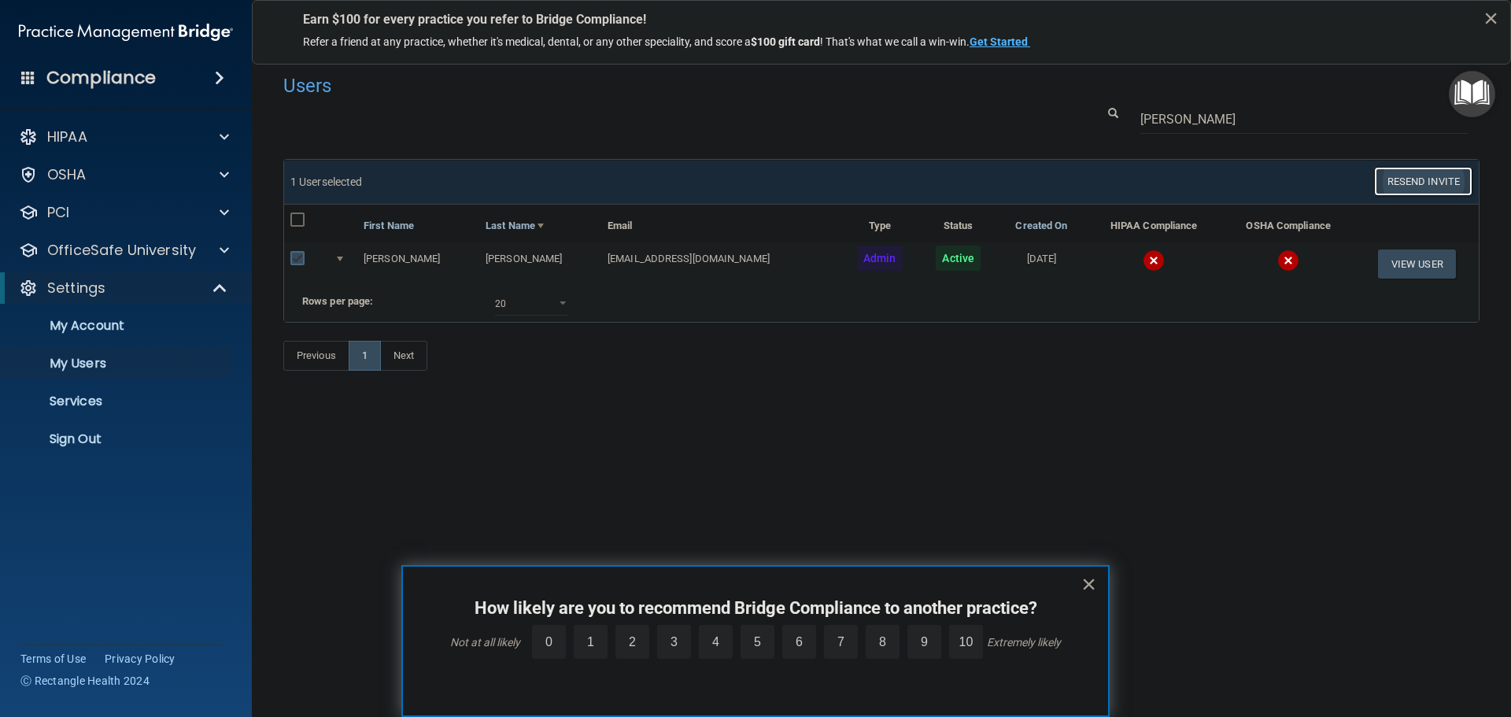
click at [1436, 182] on button "Resend Invite" at bounding box center [1423, 181] width 98 height 29
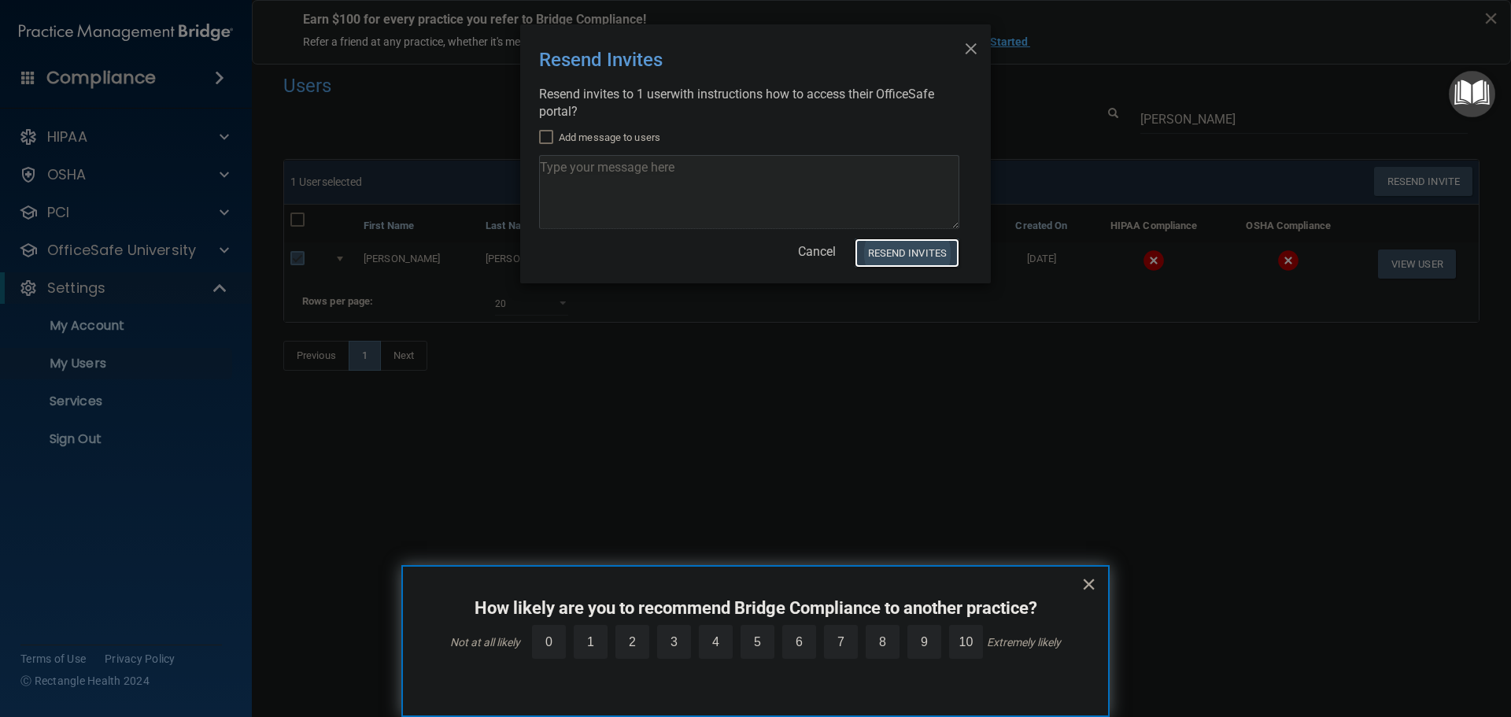
click at [915, 251] on button "Resend Invites" at bounding box center [907, 253] width 105 height 29
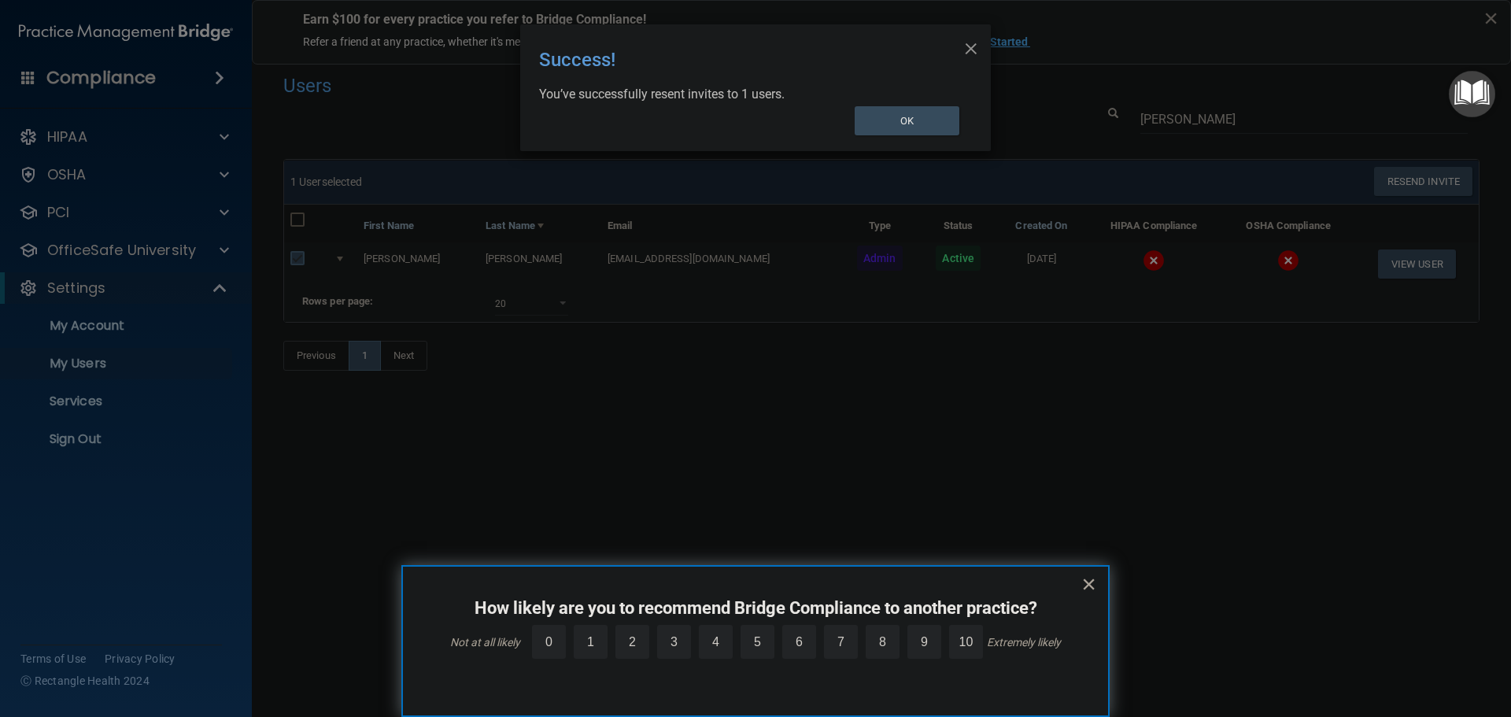
click at [506, 366] on div "× Close Success! You’ve successfully resent invites to 1 users. OK" at bounding box center [755, 358] width 1511 height 717
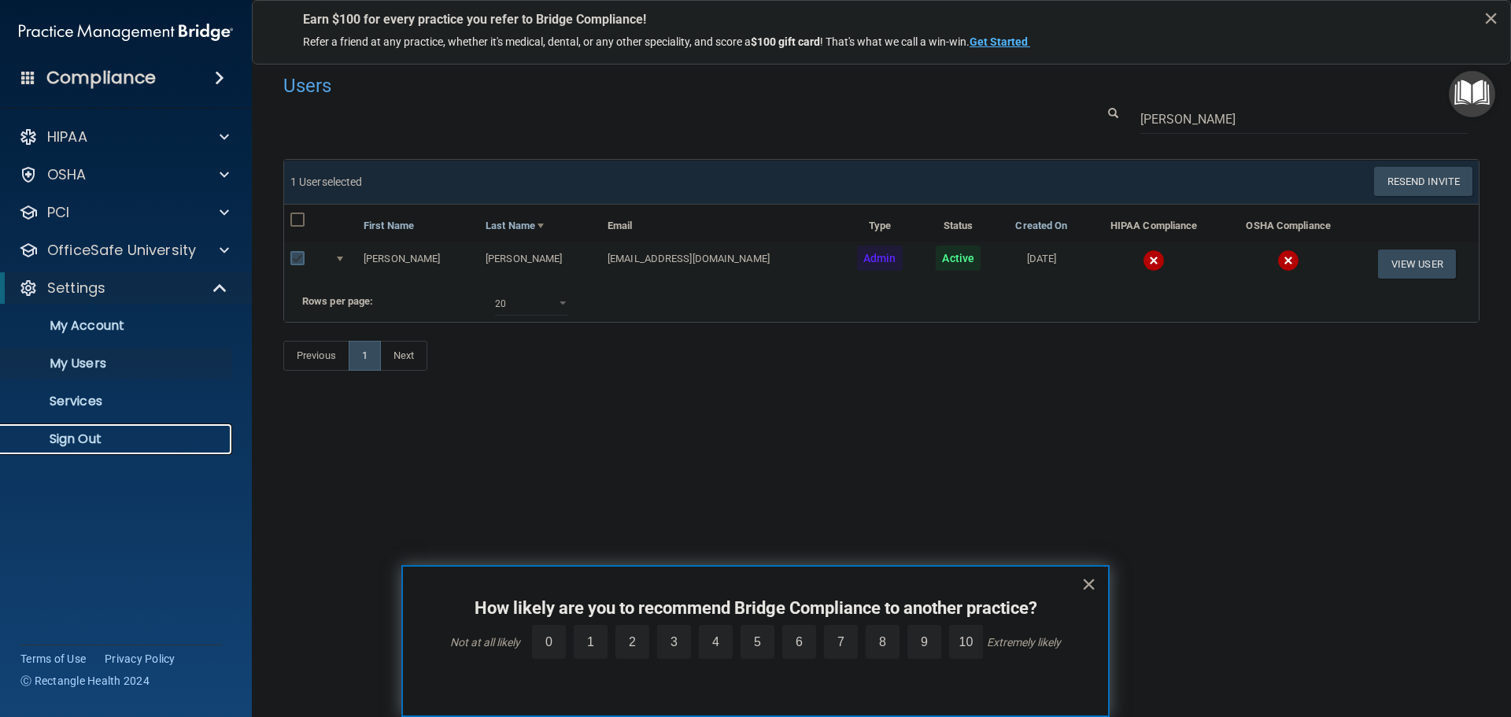
click at [107, 446] on p "Sign Out" at bounding box center [117, 439] width 215 height 16
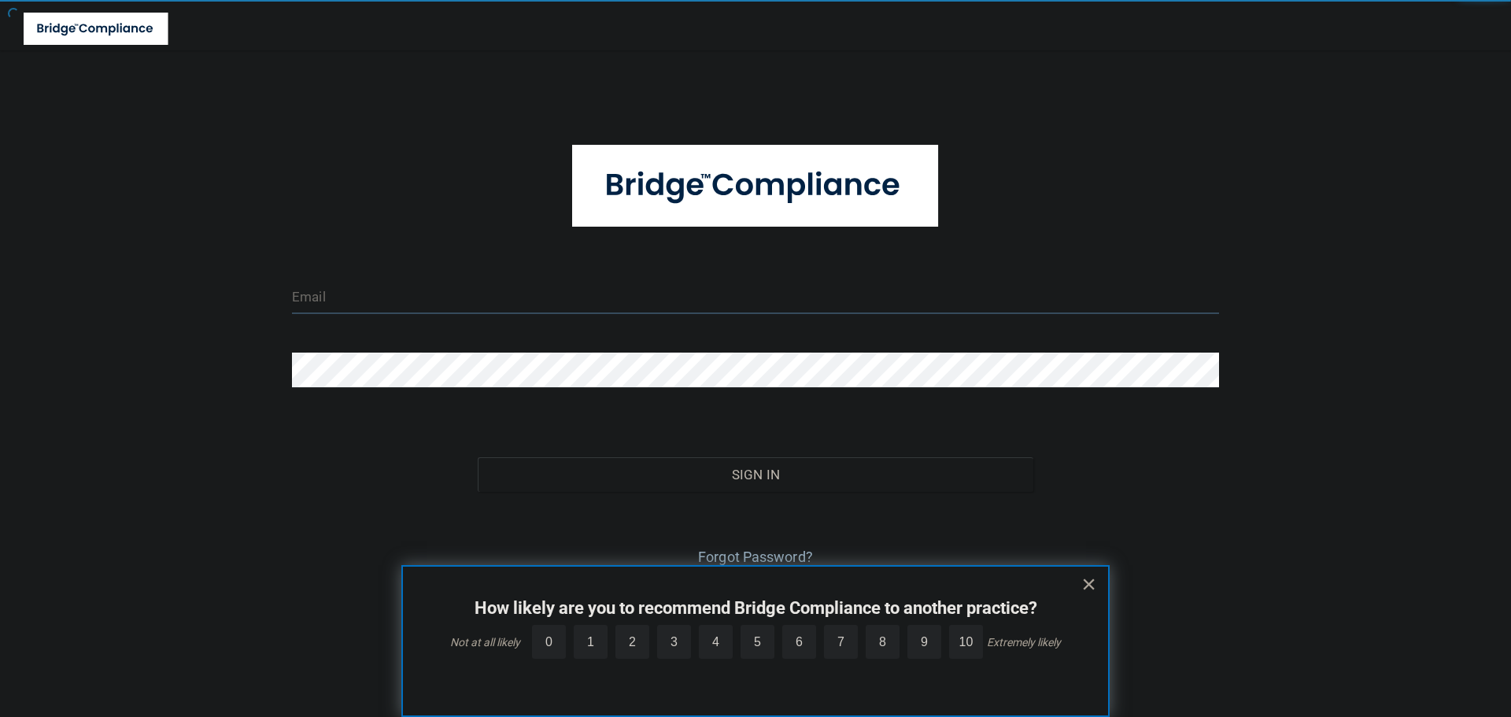
type input "[EMAIL_ADDRESS][DOMAIN_NAME]"
